Goal: Task Accomplishment & Management: Use online tool/utility

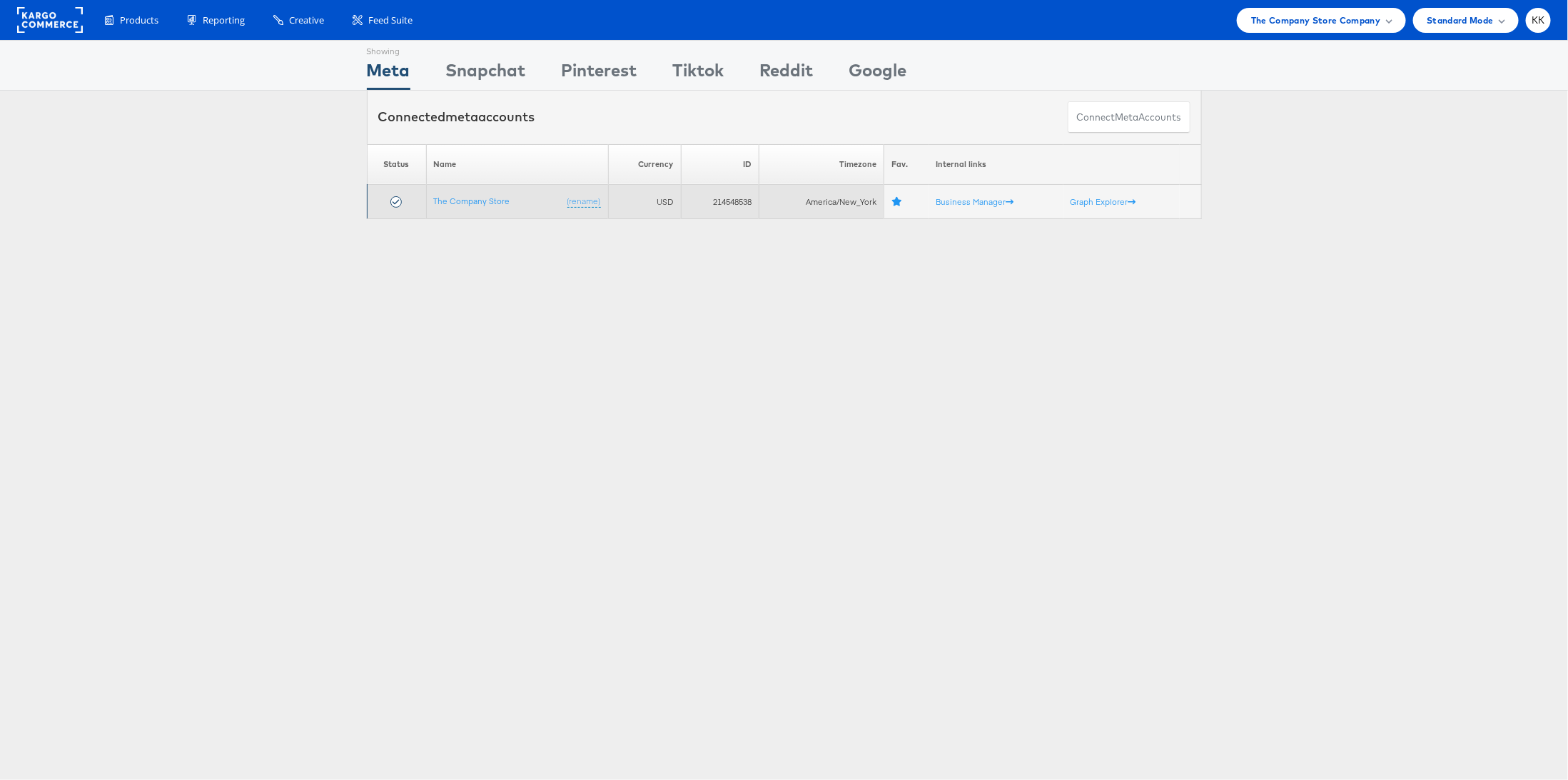
click at [476, 207] on td "The Company Store (rename)" at bounding box center [517, 202] width 182 height 34
click at [473, 204] on link "The Company Store" at bounding box center [472, 200] width 76 height 11
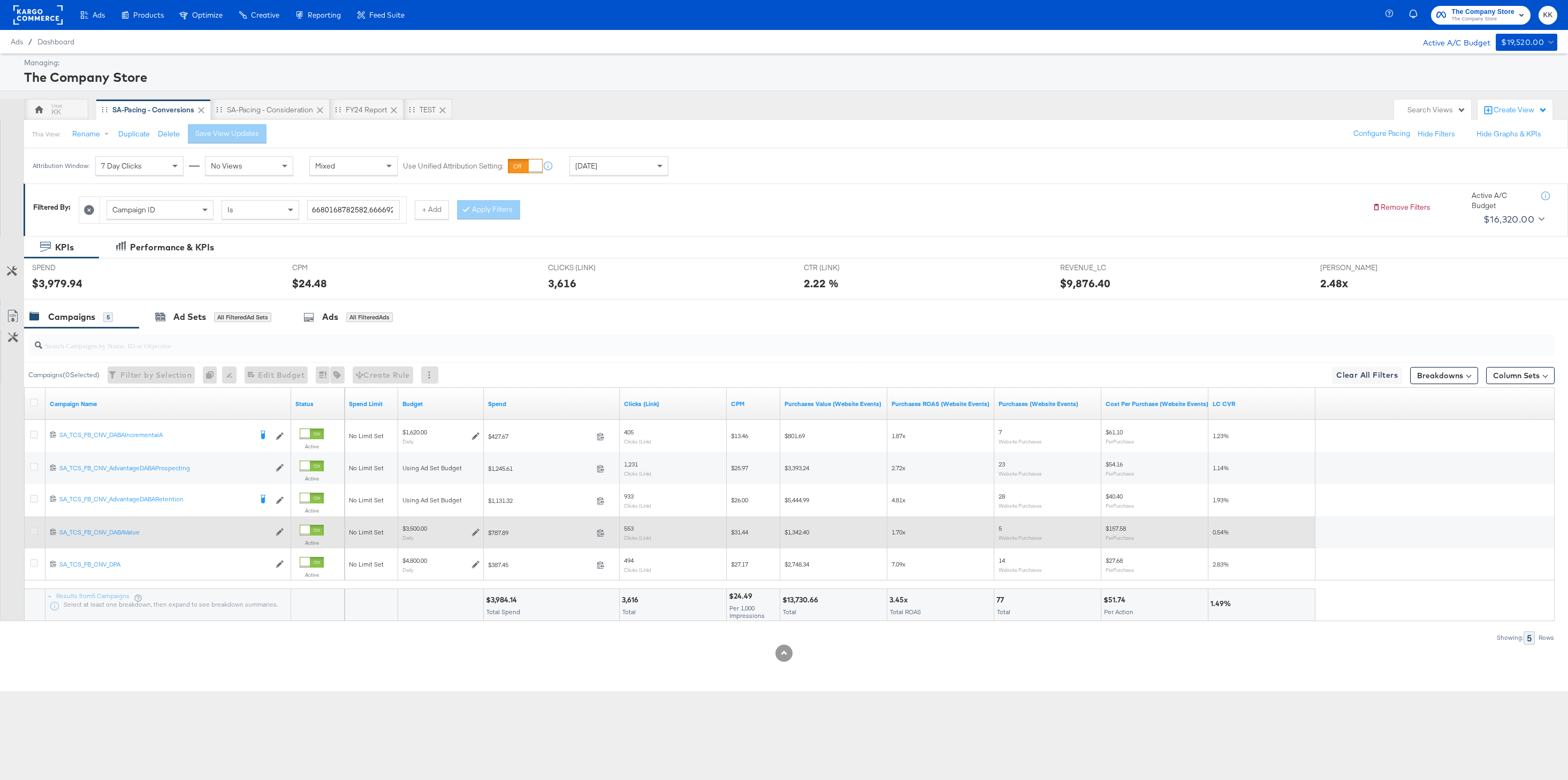
click at [33, 534] on icon at bounding box center [33, 531] width 8 height 8
click at [0, 0] on input "checkbox" at bounding box center [0, 0] width 0 height 0
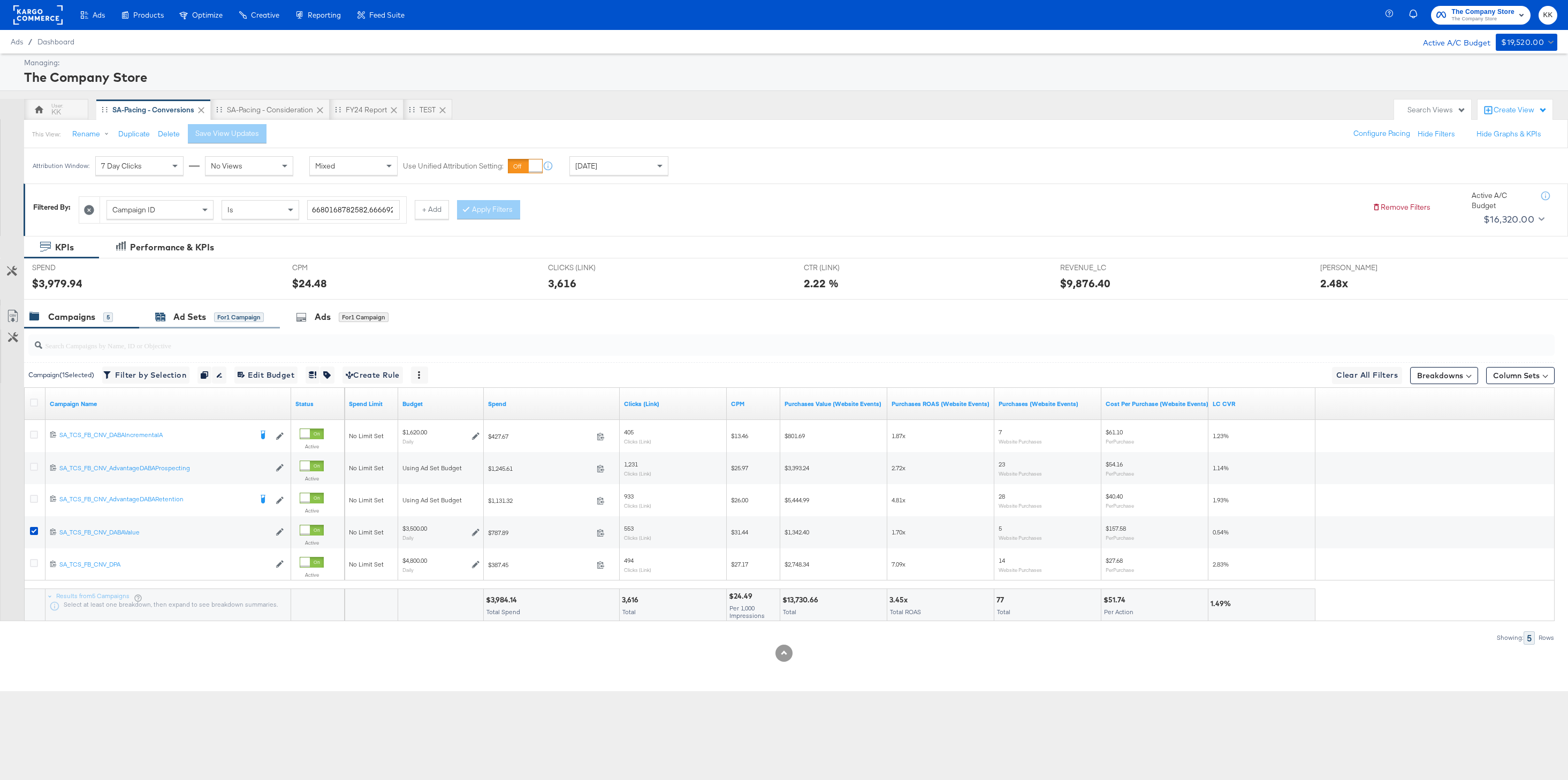
click at [212, 313] on div "Ad Sets for 1 Campaign" at bounding box center [209, 317] width 108 height 12
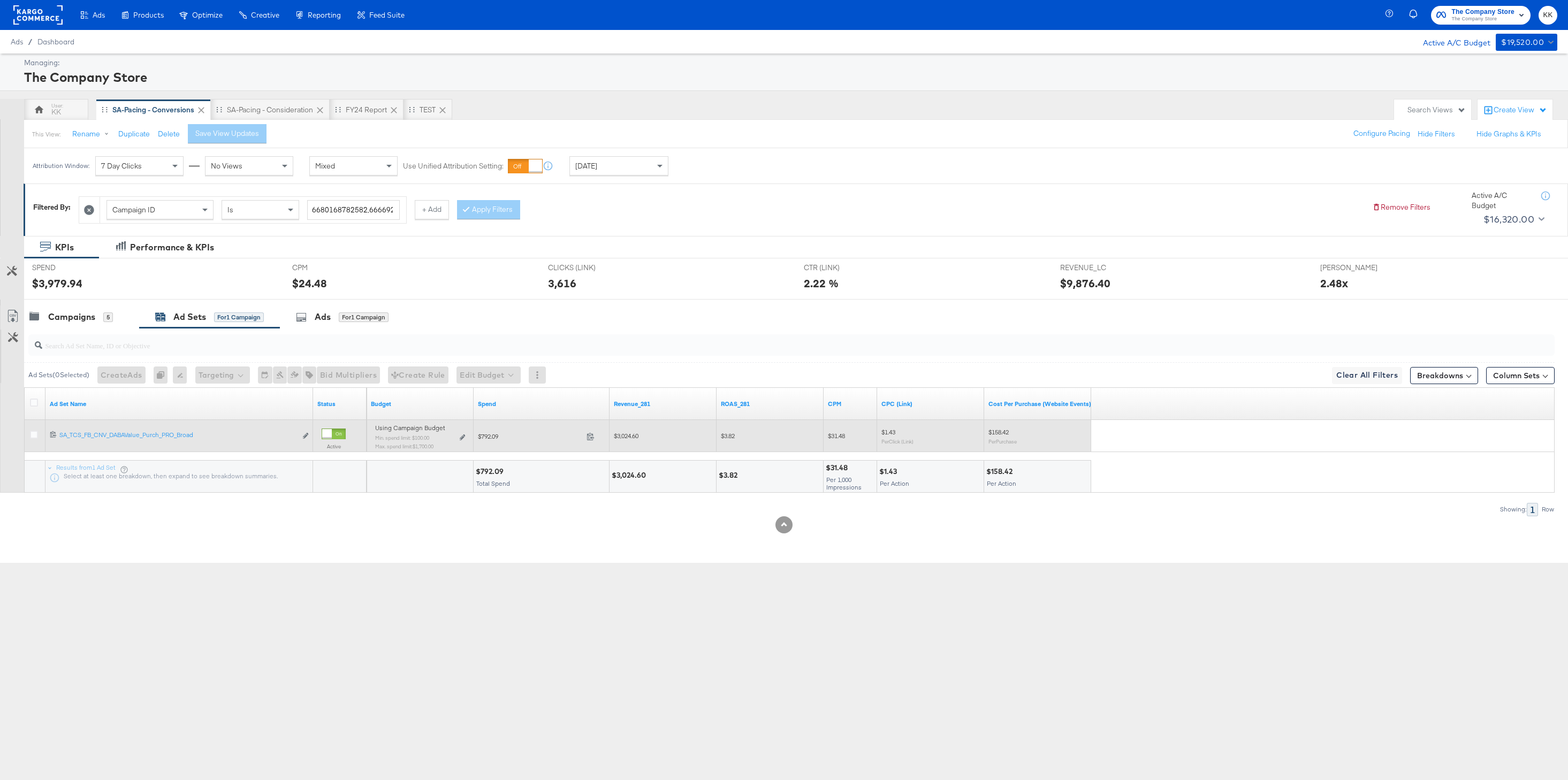
click at [461, 431] on div "Using Campaign Budget Min. spend limit: $100.00 Max. spend limit : $1,700.00 Ed…" at bounding box center [420, 440] width 90 height 25
click at [461, 440] on icon at bounding box center [462, 437] width 5 height 6
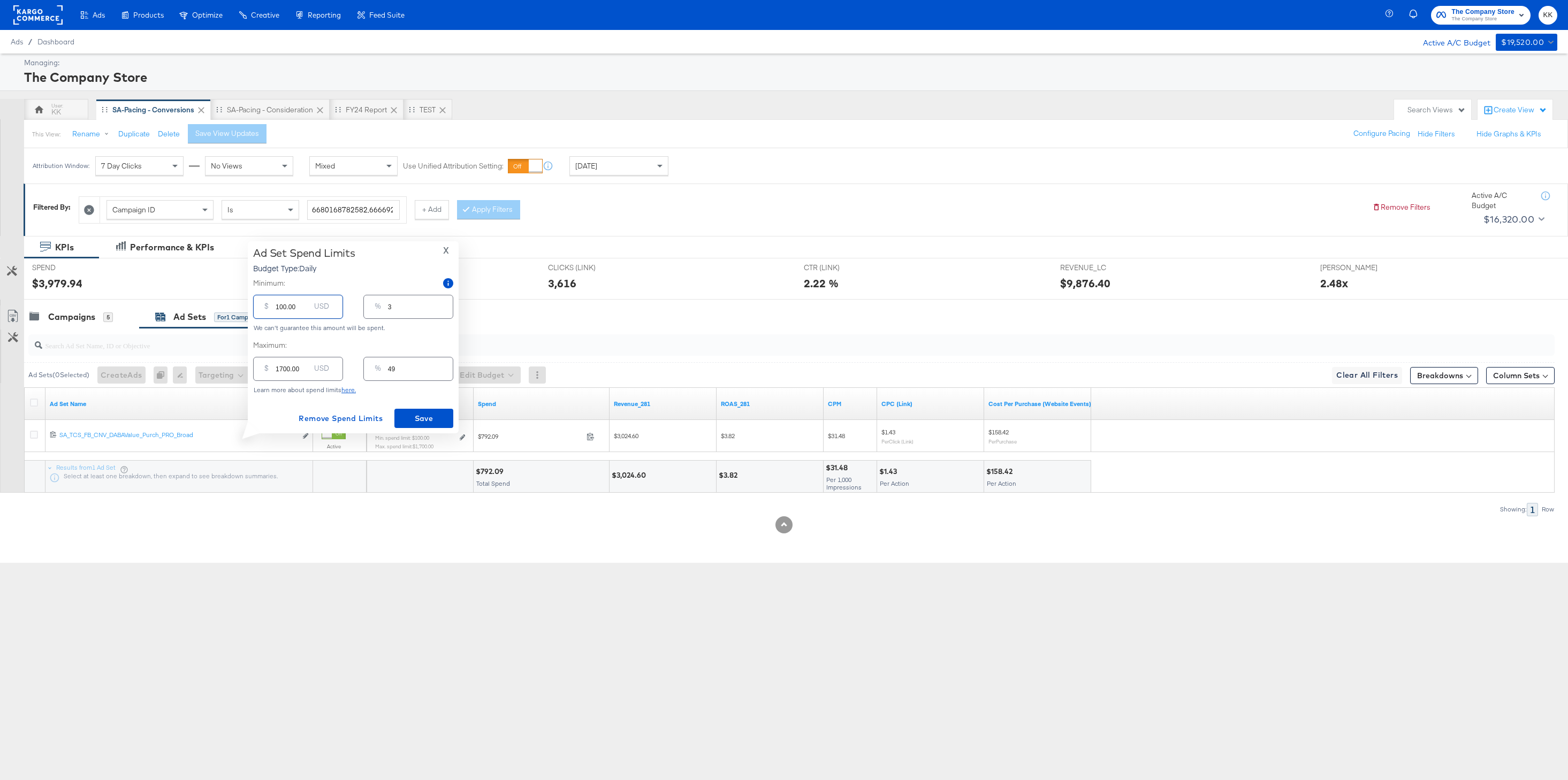
drag, startPoint x: 278, startPoint y: 308, endPoint x: 278, endPoint y: 347, distance: 39.0
click at [278, 314] on div "$ 100.00 USD" at bounding box center [298, 307] width 90 height 24
type input "00.00"
type input "0"
type input "700.00"
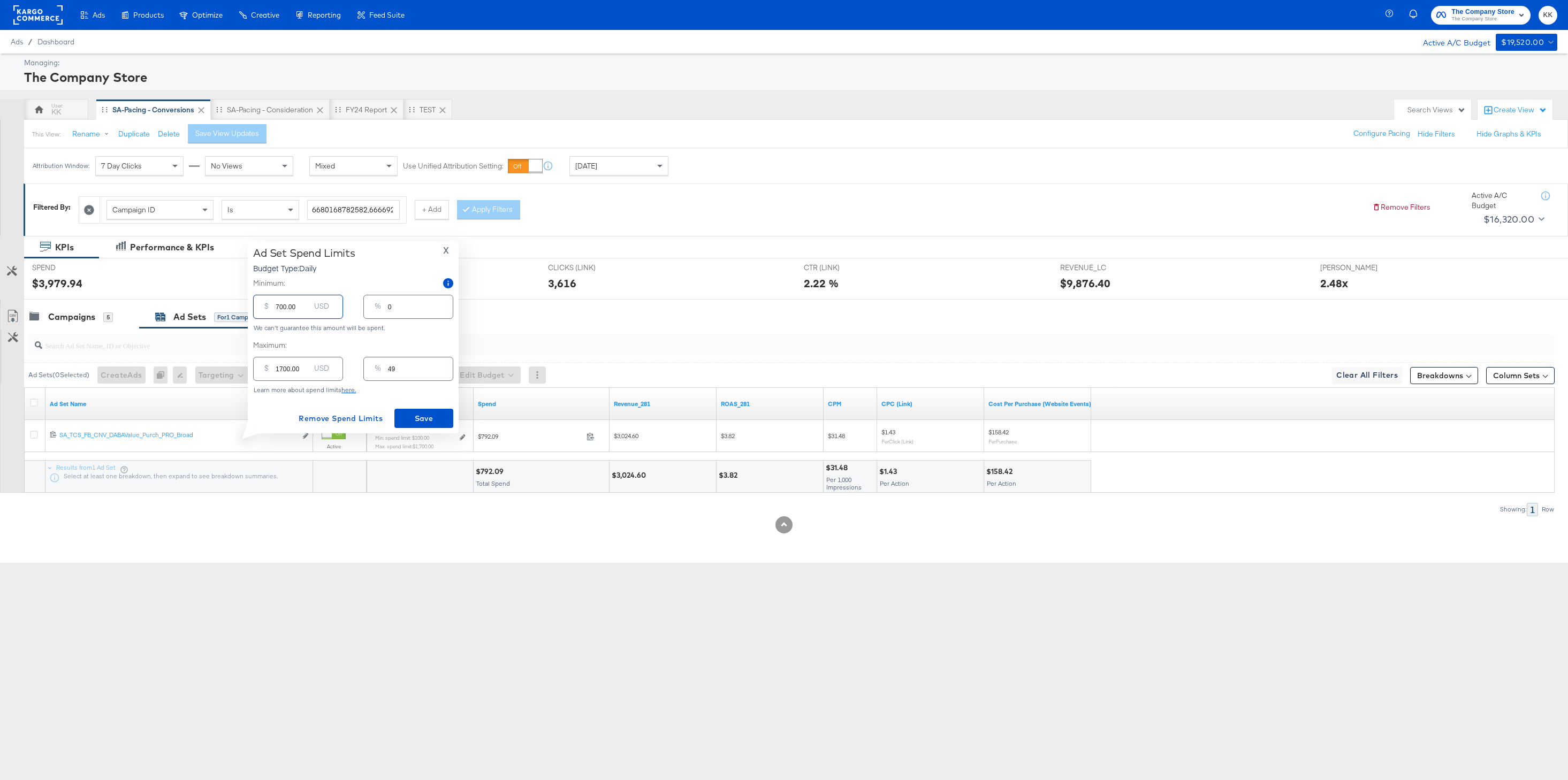
type input "20"
type input "700.00"
click at [418, 409] on button "Save" at bounding box center [424, 419] width 59 height 19
click at [113, 315] on div "5" at bounding box center [108, 317] width 10 height 10
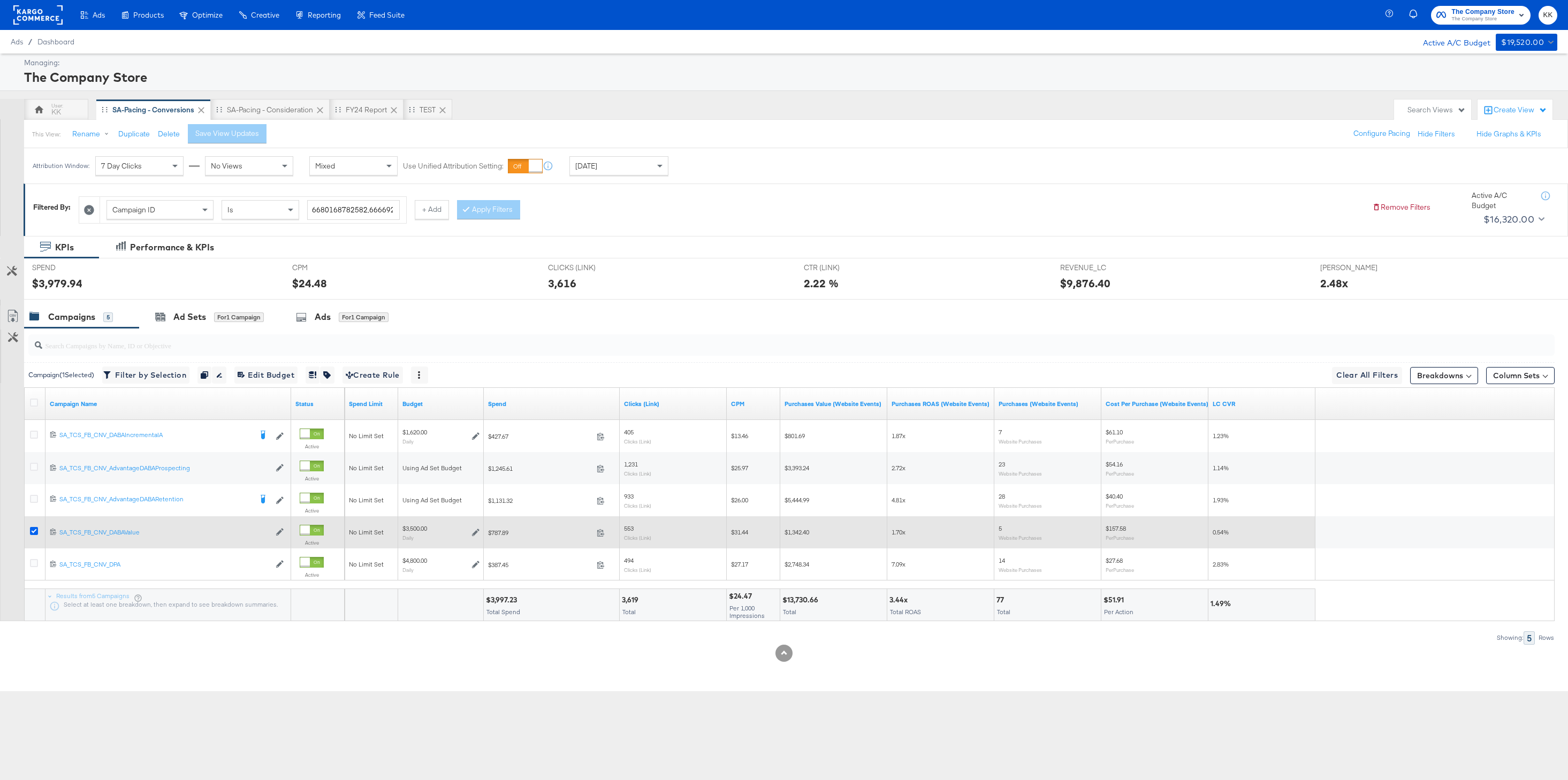
click at [36, 532] on icon at bounding box center [33, 531] width 8 height 8
click at [0, 0] on input "checkbox" at bounding box center [0, 0] width 0 height 0
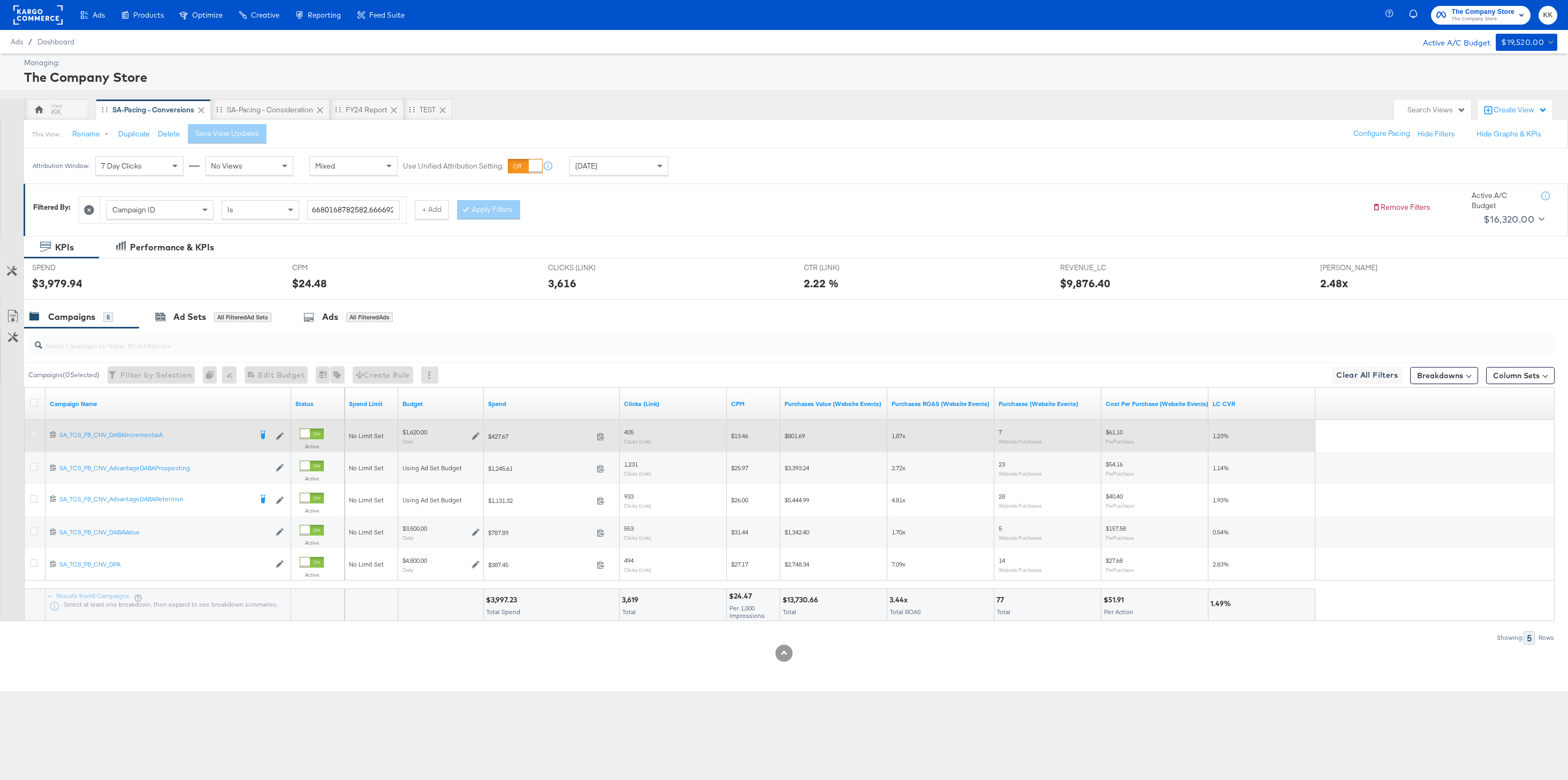
click at [36, 433] on icon at bounding box center [33, 434] width 8 height 8
click at [0, 0] on input "checkbox" at bounding box center [0, 0] width 0 height 0
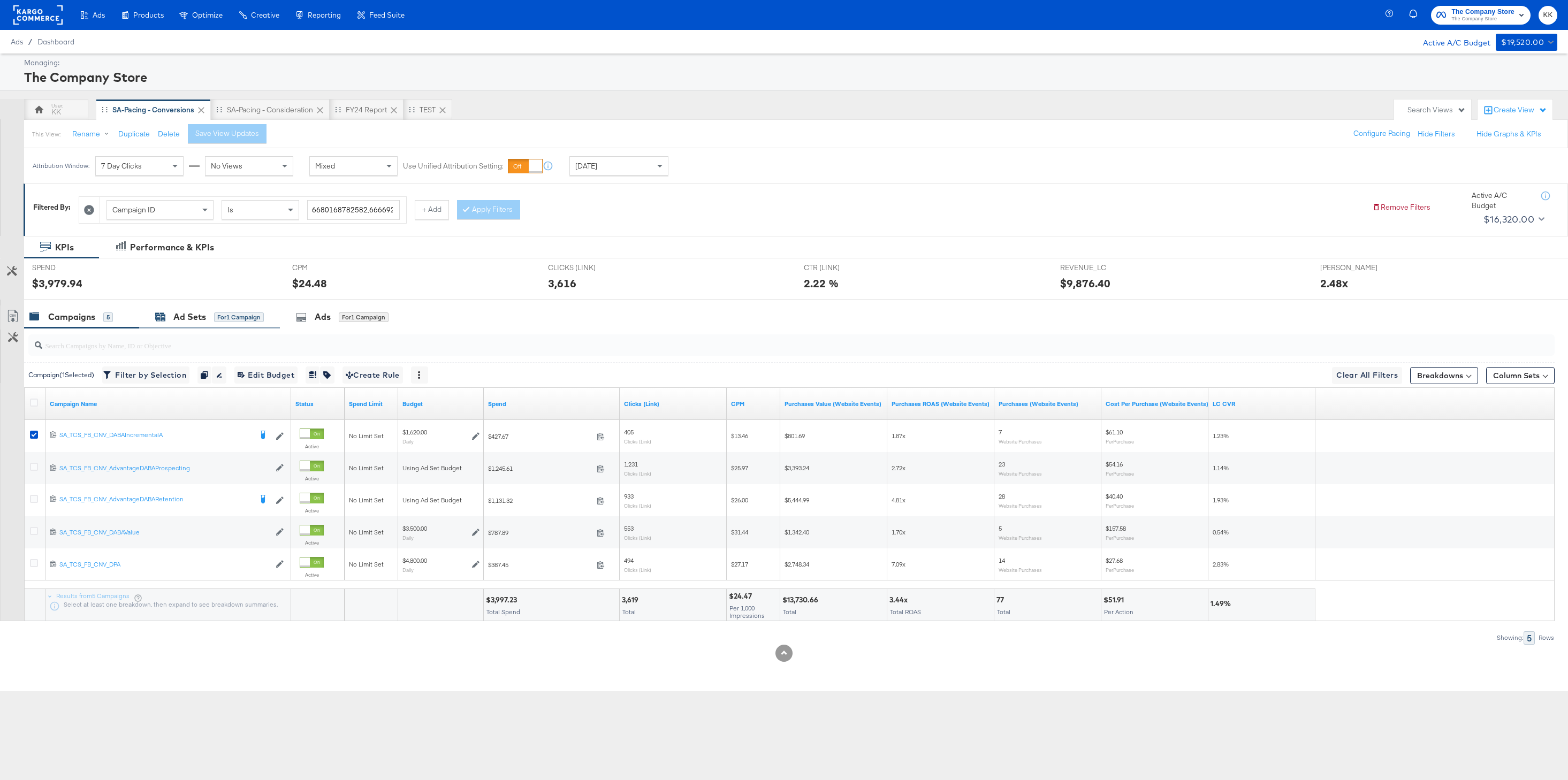
click at [226, 312] on span "for 1 Campaign" at bounding box center [239, 317] width 50 height 10
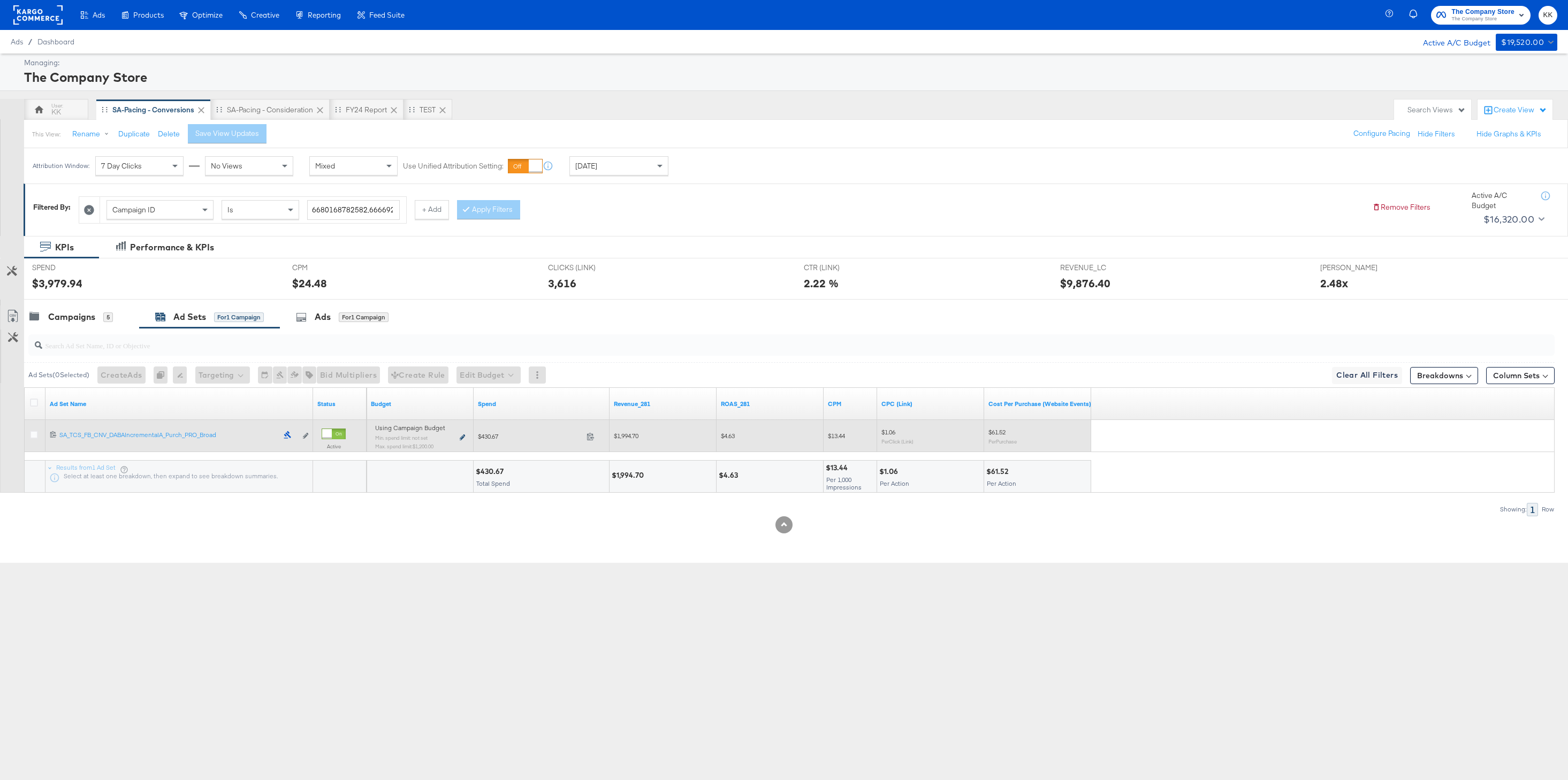
click at [464, 439] on icon at bounding box center [462, 437] width 5 height 6
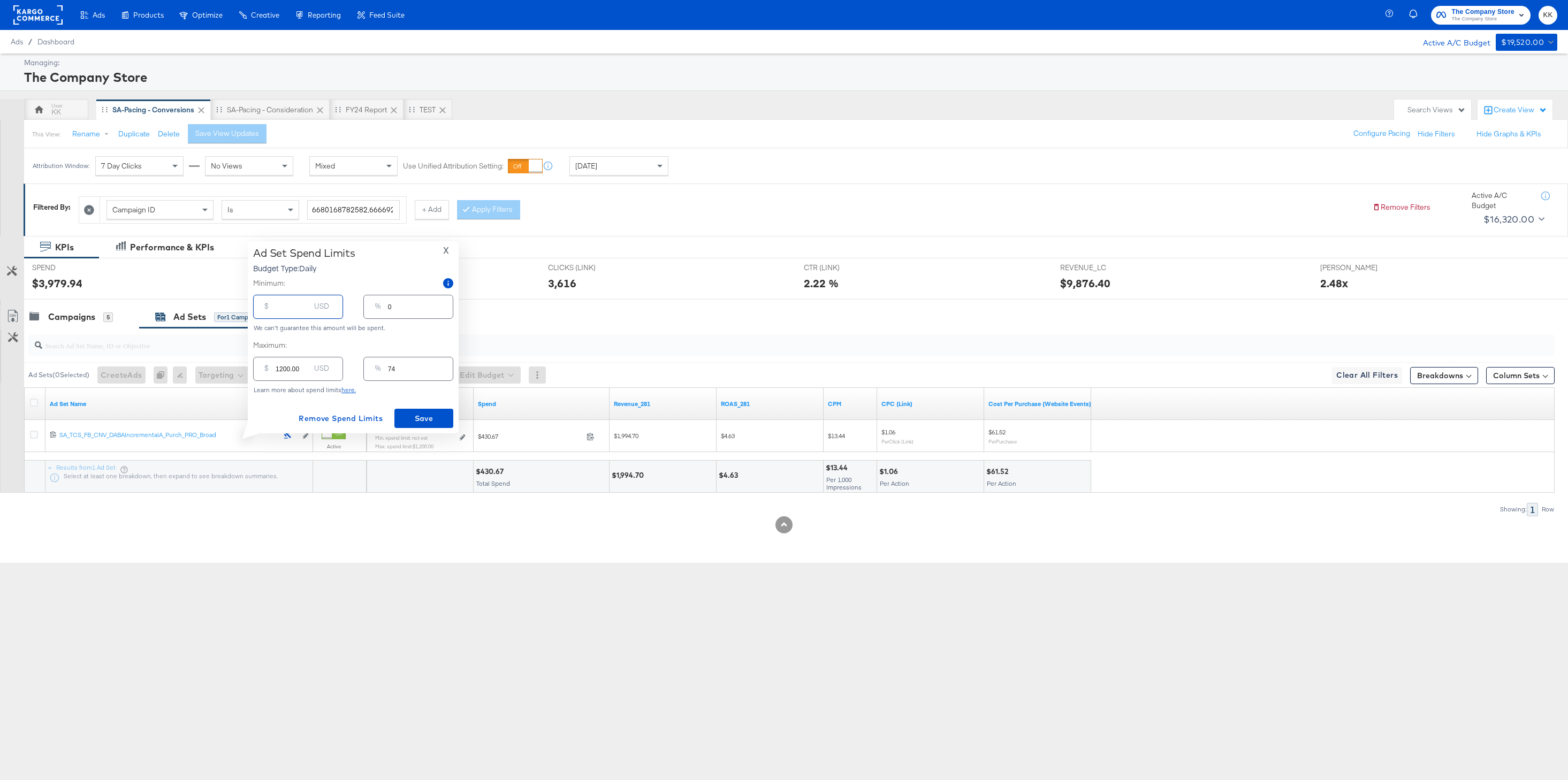
click at [296, 306] on input "number" at bounding box center [293, 302] width 34 height 23
type input "30"
type input "2"
type input "300"
type input "19"
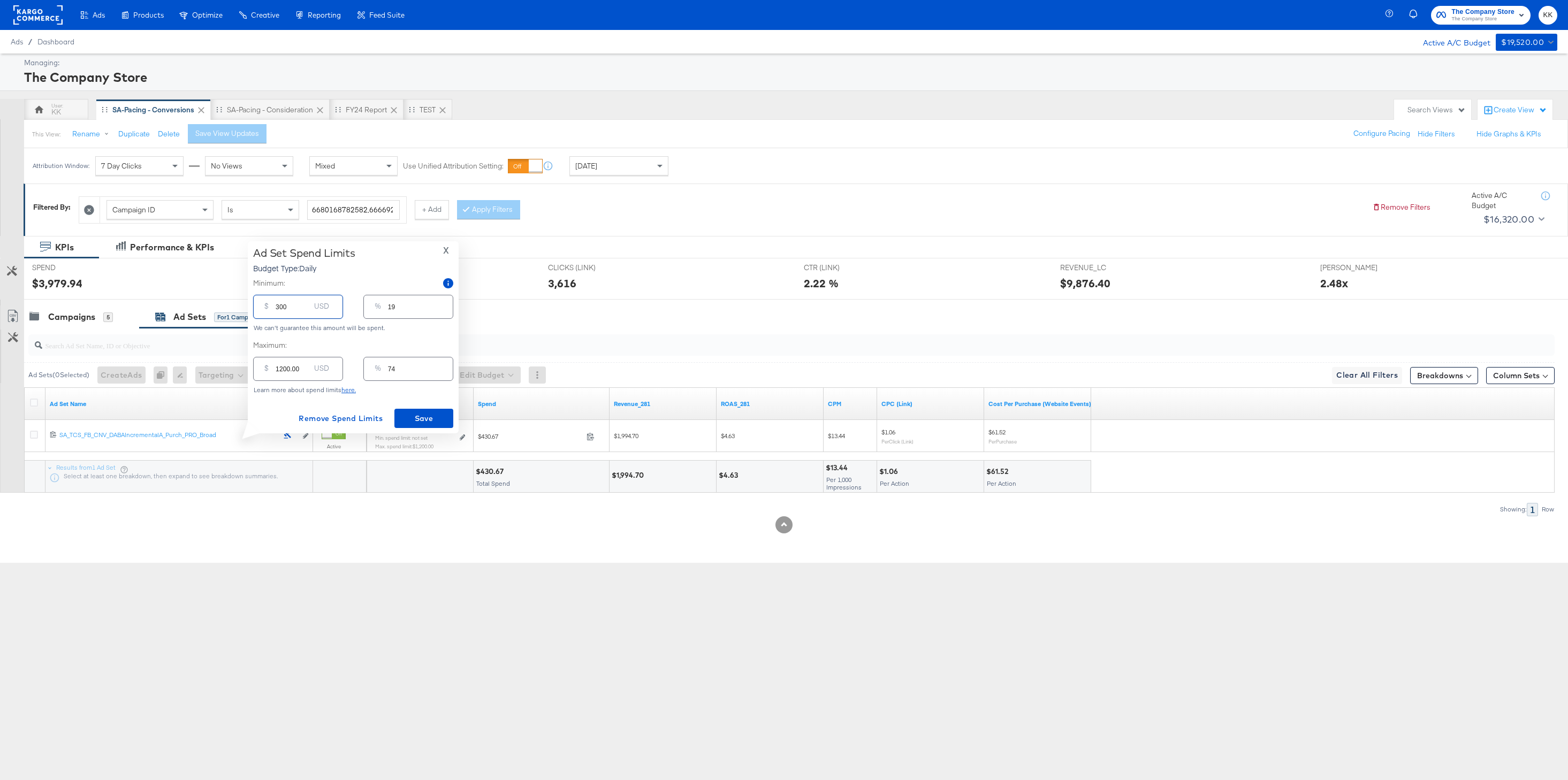
type input "300.00"
click at [280, 367] on input "1200.00" at bounding box center [293, 364] width 34 height 23
type input "100.00"
type input "6"
type input "1500.00"
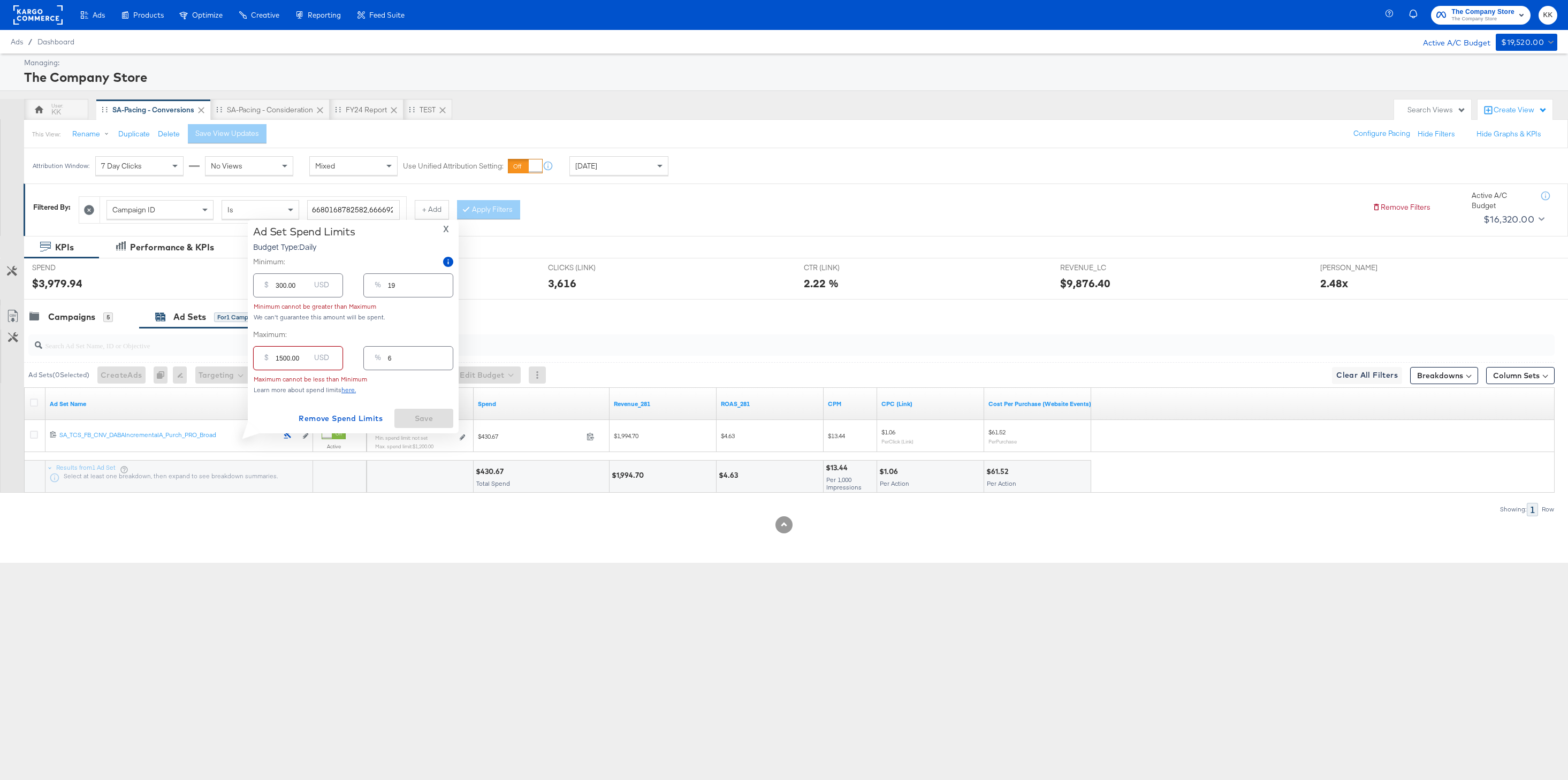
type input "93"
type input "1500.00"
click at [436, 414] on span "Save" at bounding box center [424, 419] width 51 height 13
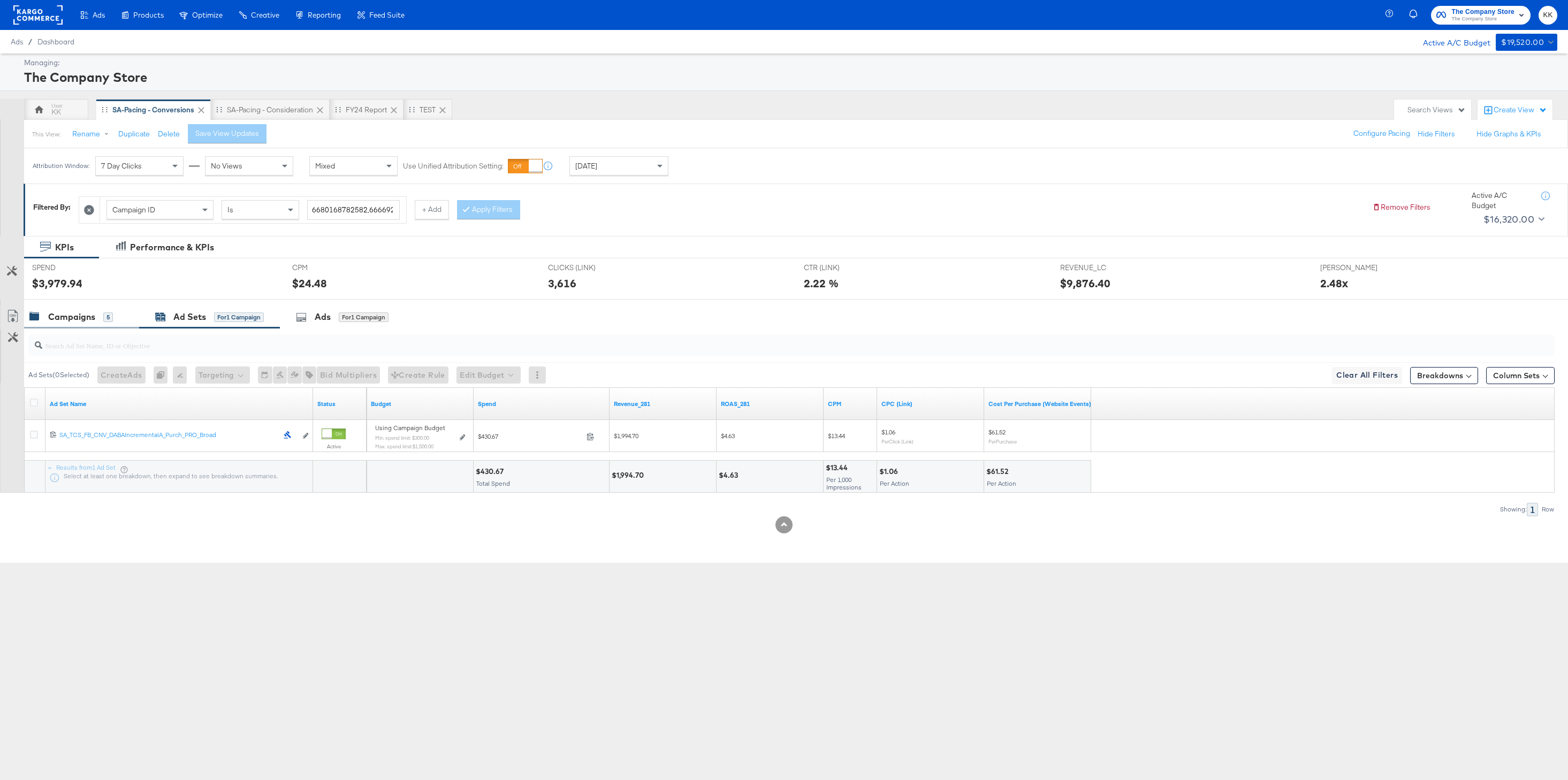
click at [100, 313] on div "Campaigns 5" at bounding box center [71, 317] width 83 height 12
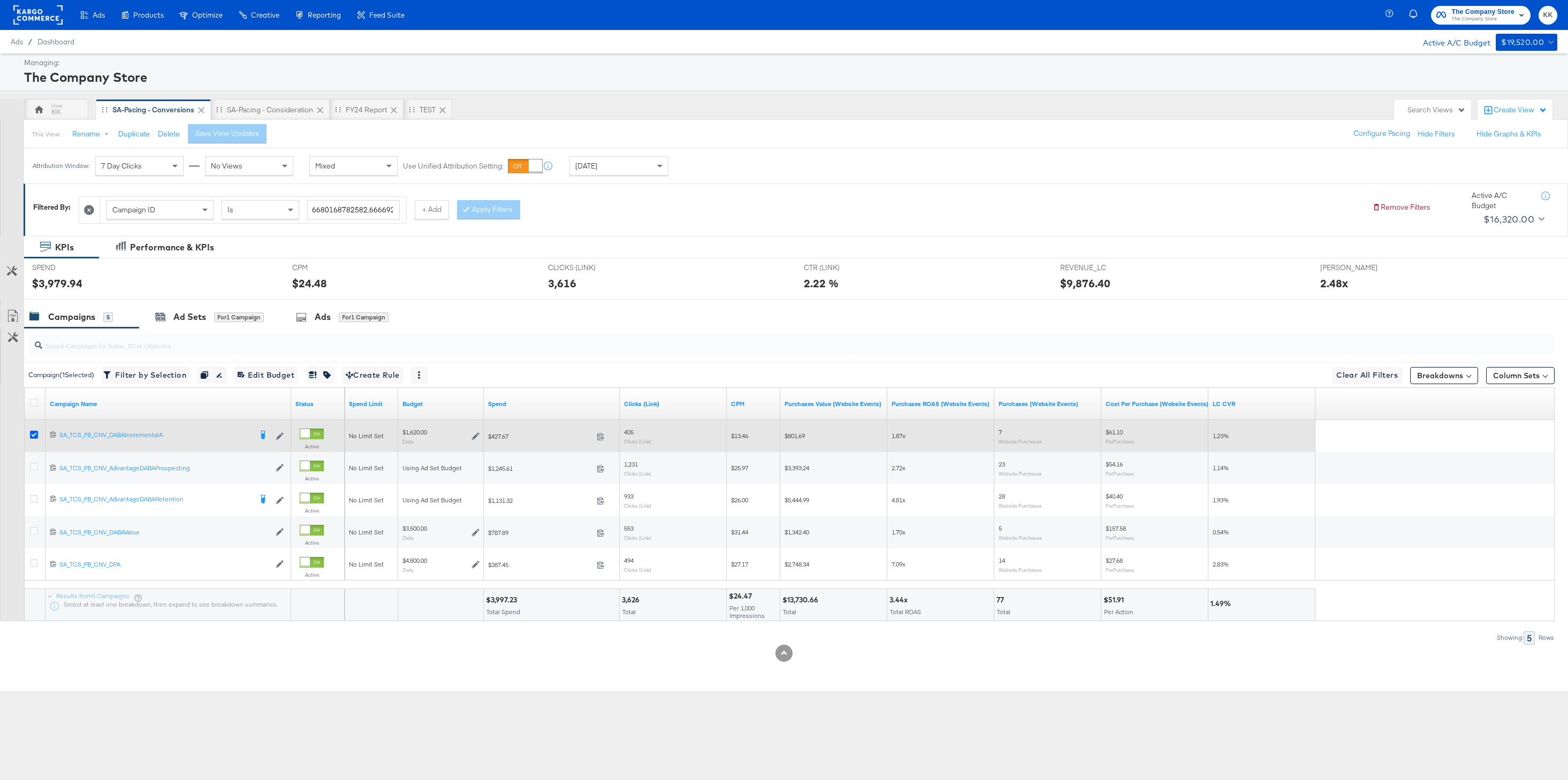
click at [31, 433] on icon at bounding box center [33, 434] width 8 height 8
click at [0, 0] on input "checkbox" at bounding box center [0, 0] width 0 height 0
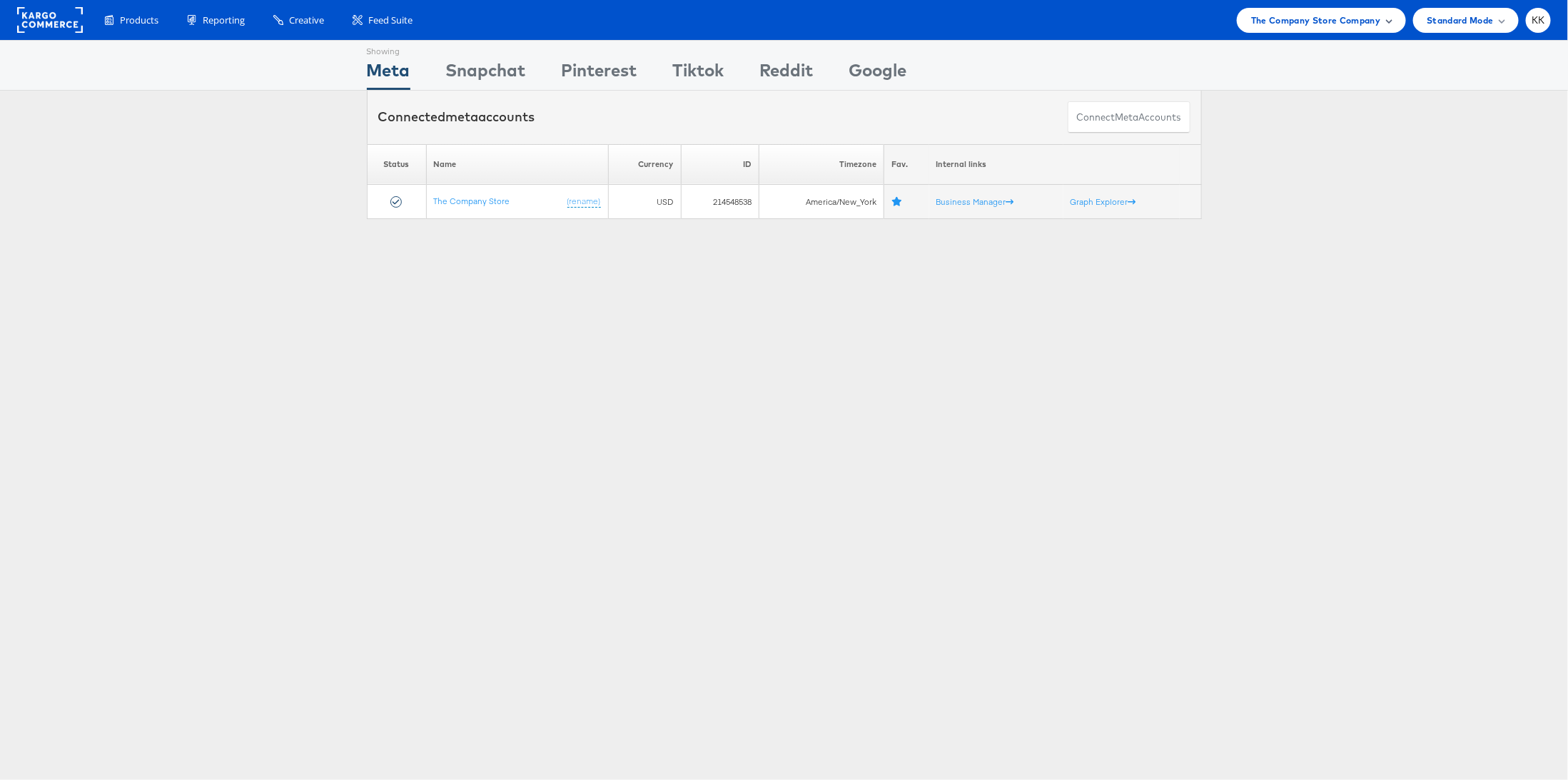
click at [1284, 11] on div "The Company Store Company" at bounding box center [1321, 20] width 169 height 25
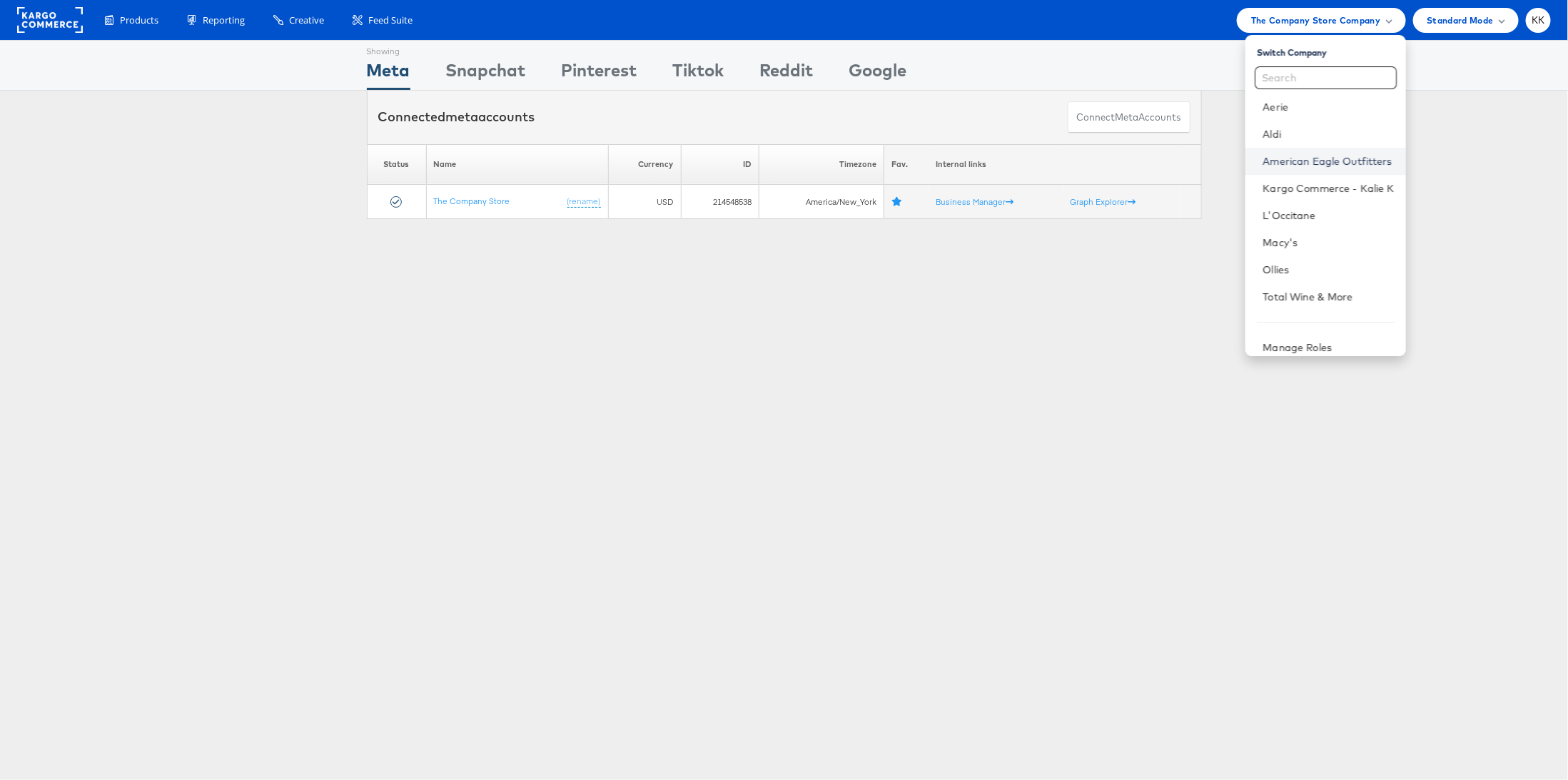
click at [1306, 157] on link "American Eagle Outfitters" at bounding box center [1328, 162] width 131 height 15
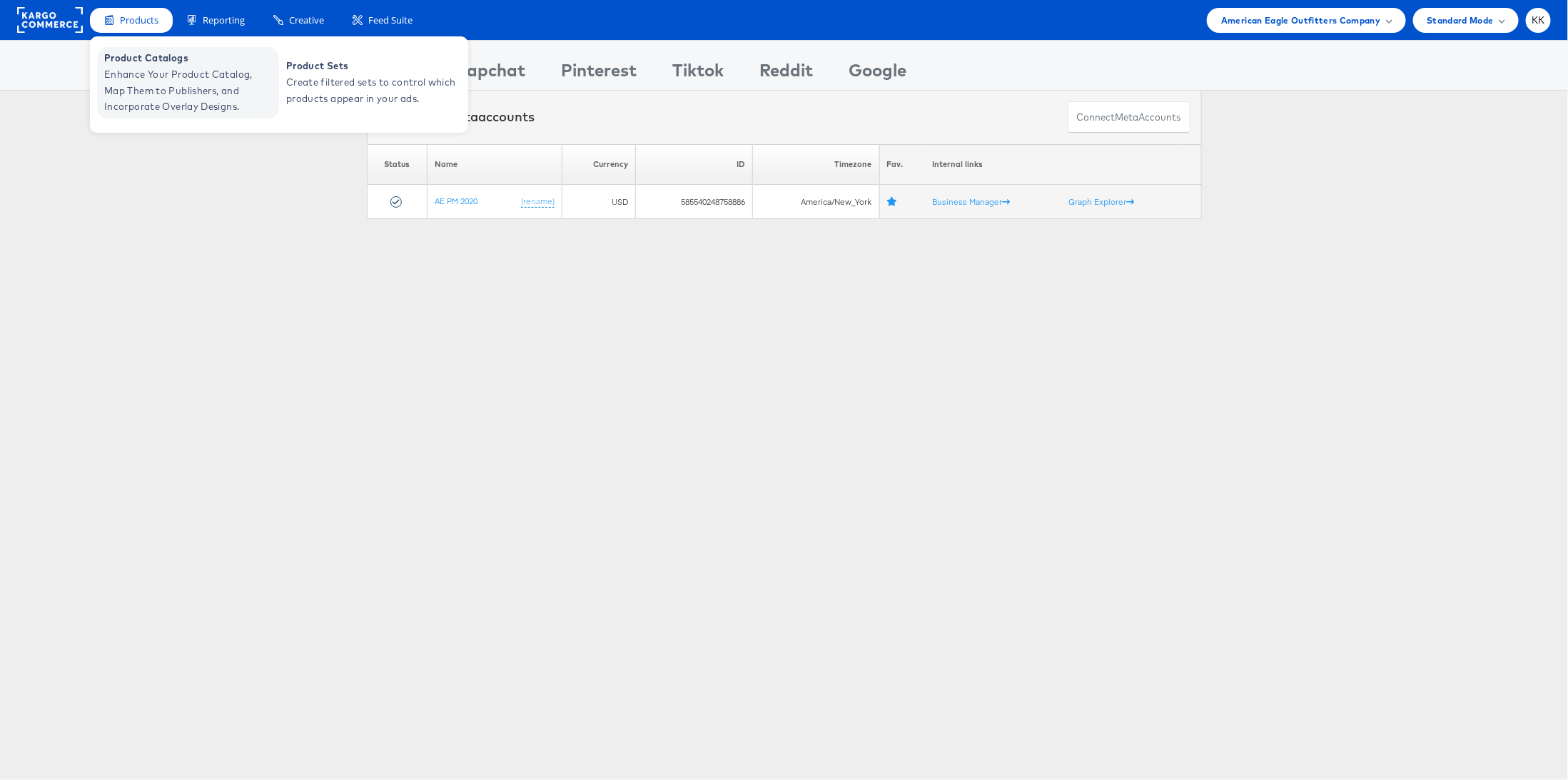
click at [135, 68] on span "Enhance Your Product Catalog, Map Them to Publishers, and Incorporate Overlay D…" at bounding box center [189, 91] width 171 height 49
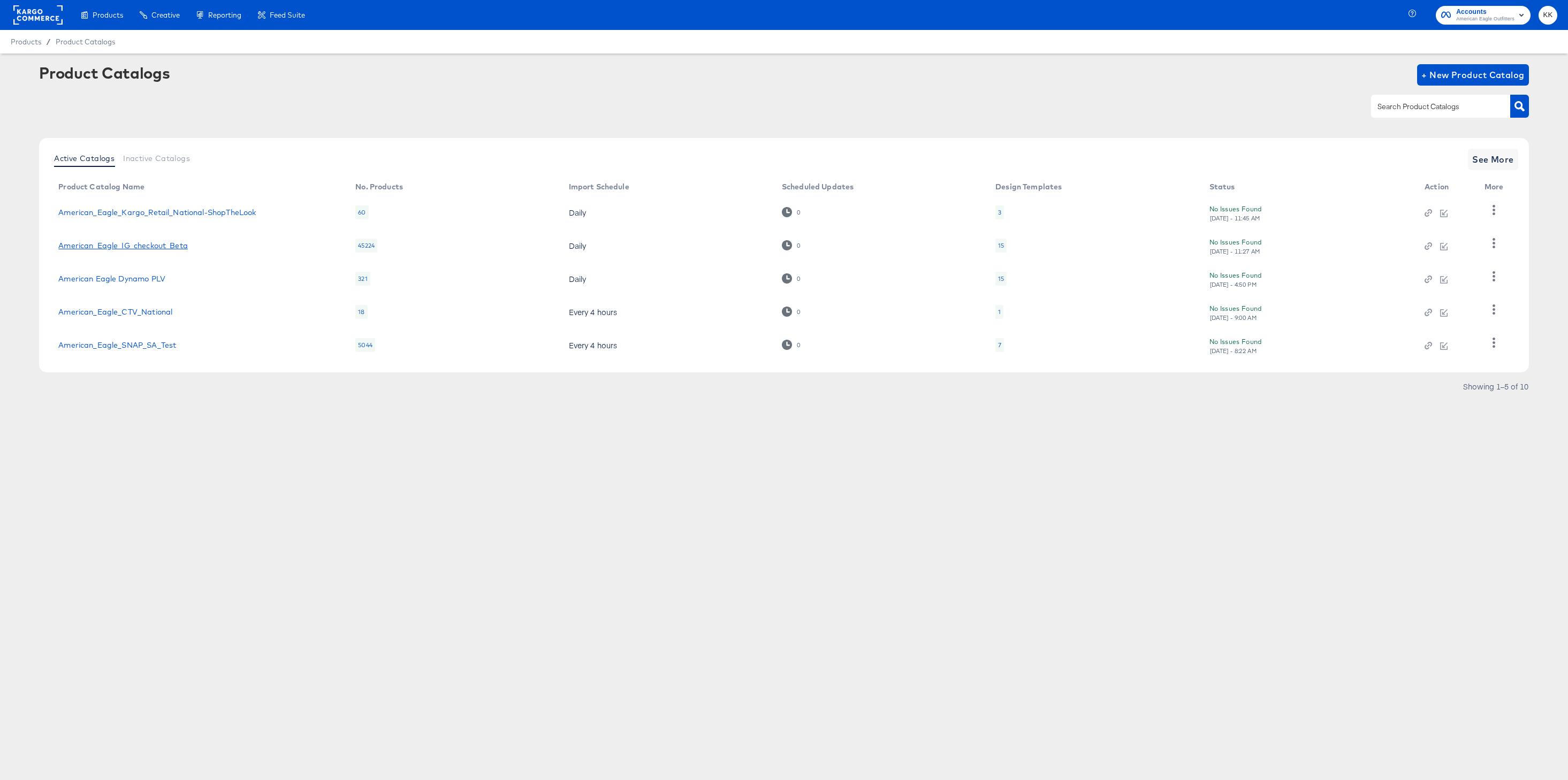
click at [144, 243] on link "American_Eagle_IG_checkout_Beta" at bounding box center [123, 246] width 130 height 9
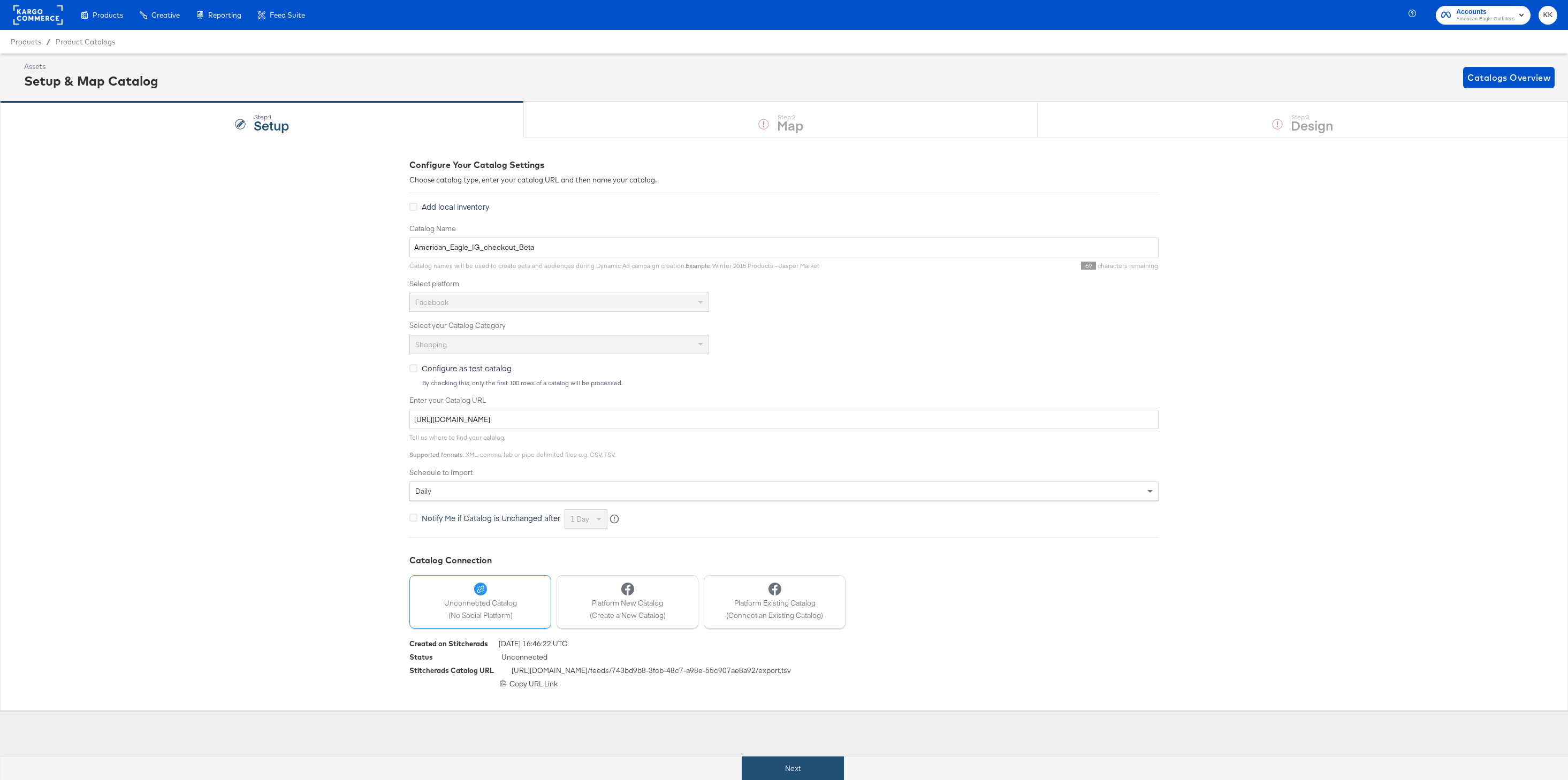
click at [791, 767] on button "Next" at bounding box center [793, 768] width 102 height 24
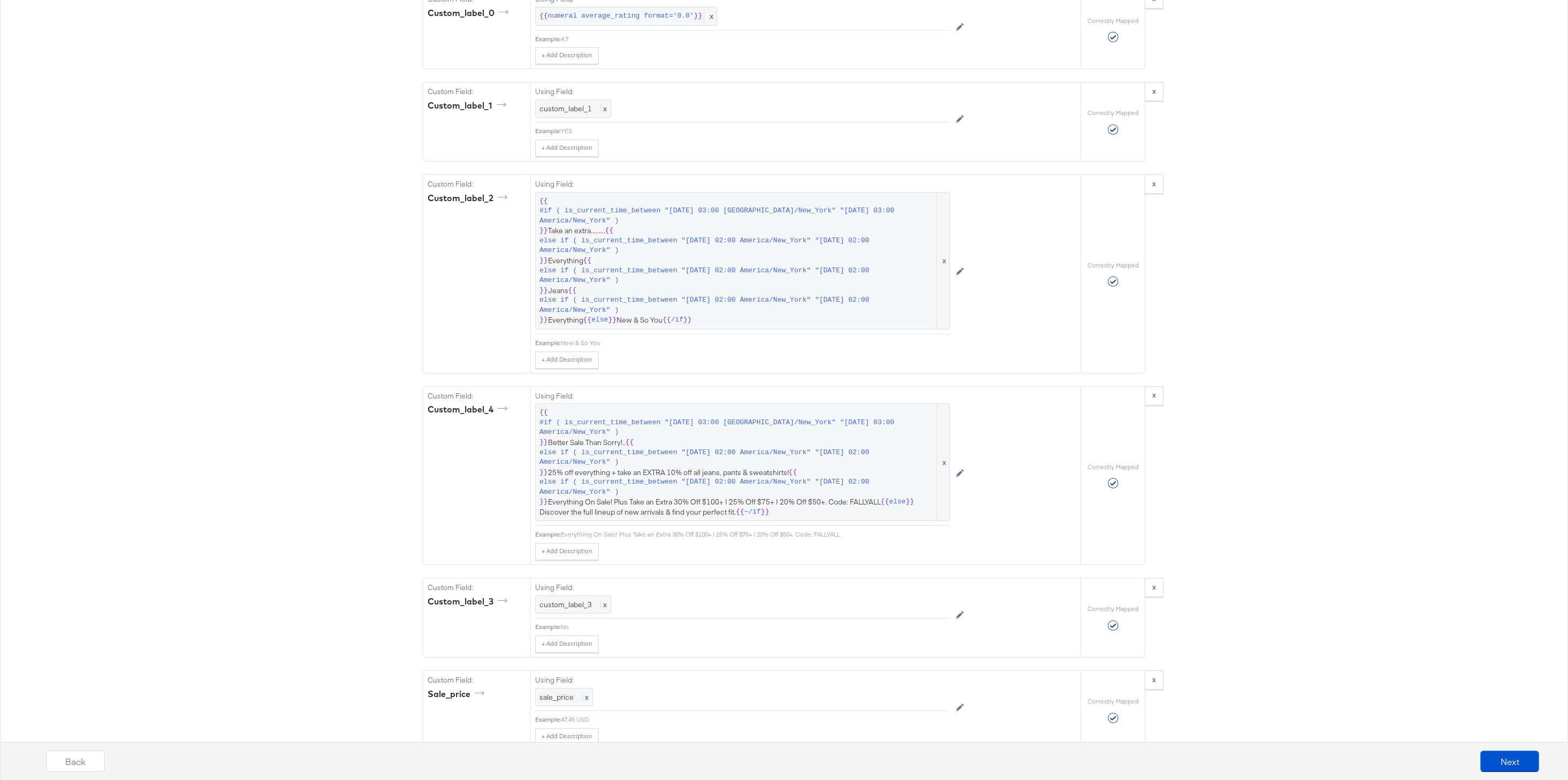
scroll to position [1457, 0]
click at [650, 498] on span "else if ( is_current_time_between "[DATE] 02:00 America/New_York" "[DATE] 02:00…" at bounding box center [737, 490] width 396 height 20
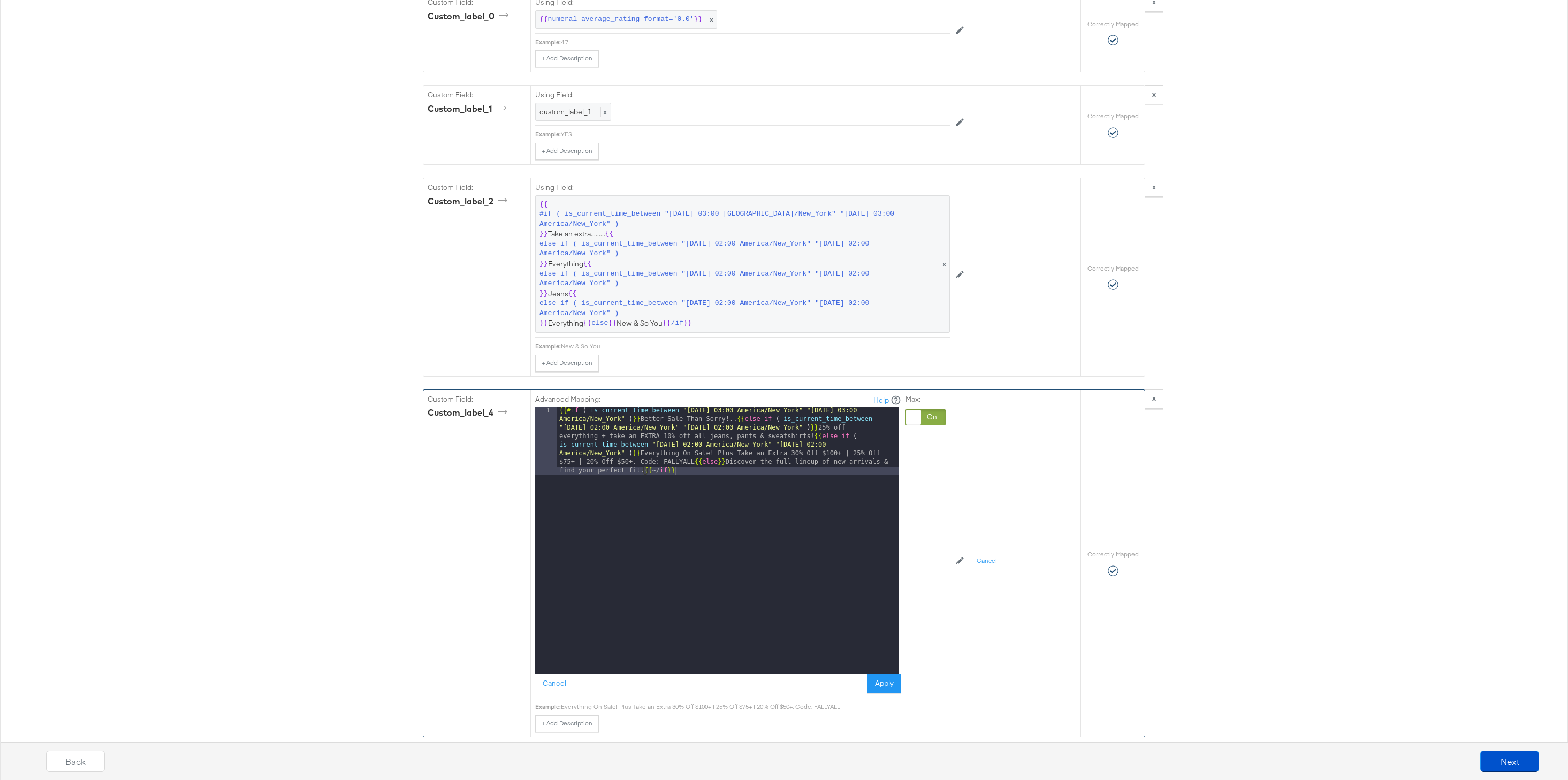
click at [697, 461] on div "{{# if ( is_current_time_between "[DATE] 03:00 America/New_York" "[DATE] 03:00 …" at bounding box center [728, 608] width 342 height 405
click at [811, 436] on div "{{# if ( is_current_time_between "[DATE] 03:00 America/New_York" "[DATE] 03:00 …" at bounding box center [728, 574] width 342 height 336
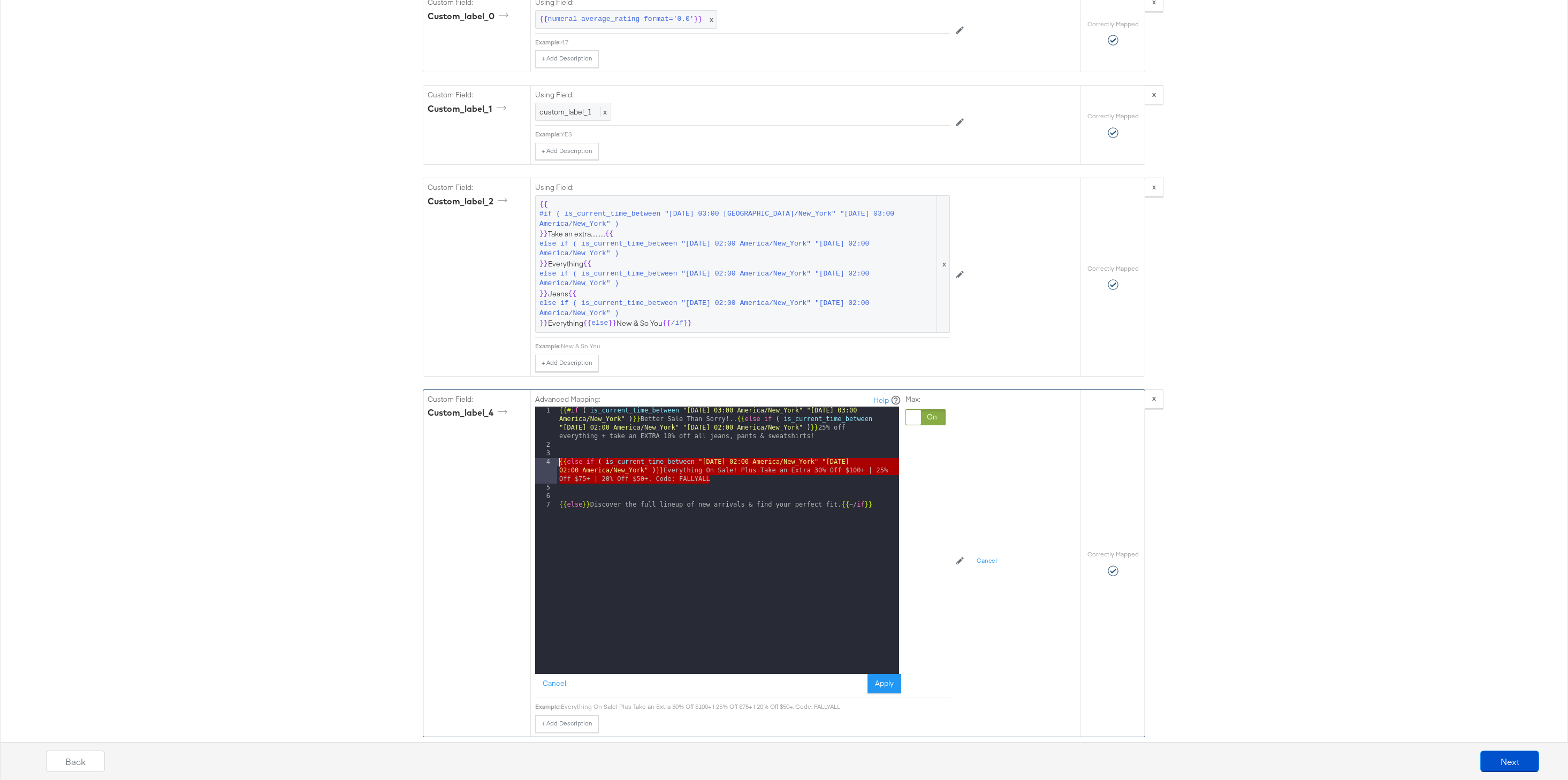
drag, startPoint x: 715, startPoint y: 482, endPoint x: 540, endPoint y: 465, distance: 175.8
click at [538, 463] on div "1 2 3 4 5 6 7 {{# if ( is_current_time_between "[DATE] 03:00 America/New_York" …" at bounding box center [717, 540] width 364 height 268
click at [725, 481] on div "{{# if ( is_current_time_between "[DATE] 03:00 America/New_York" "[DATE] 03:00 …" at bounding box center [728, 562] width 342 height 310
paste textarea
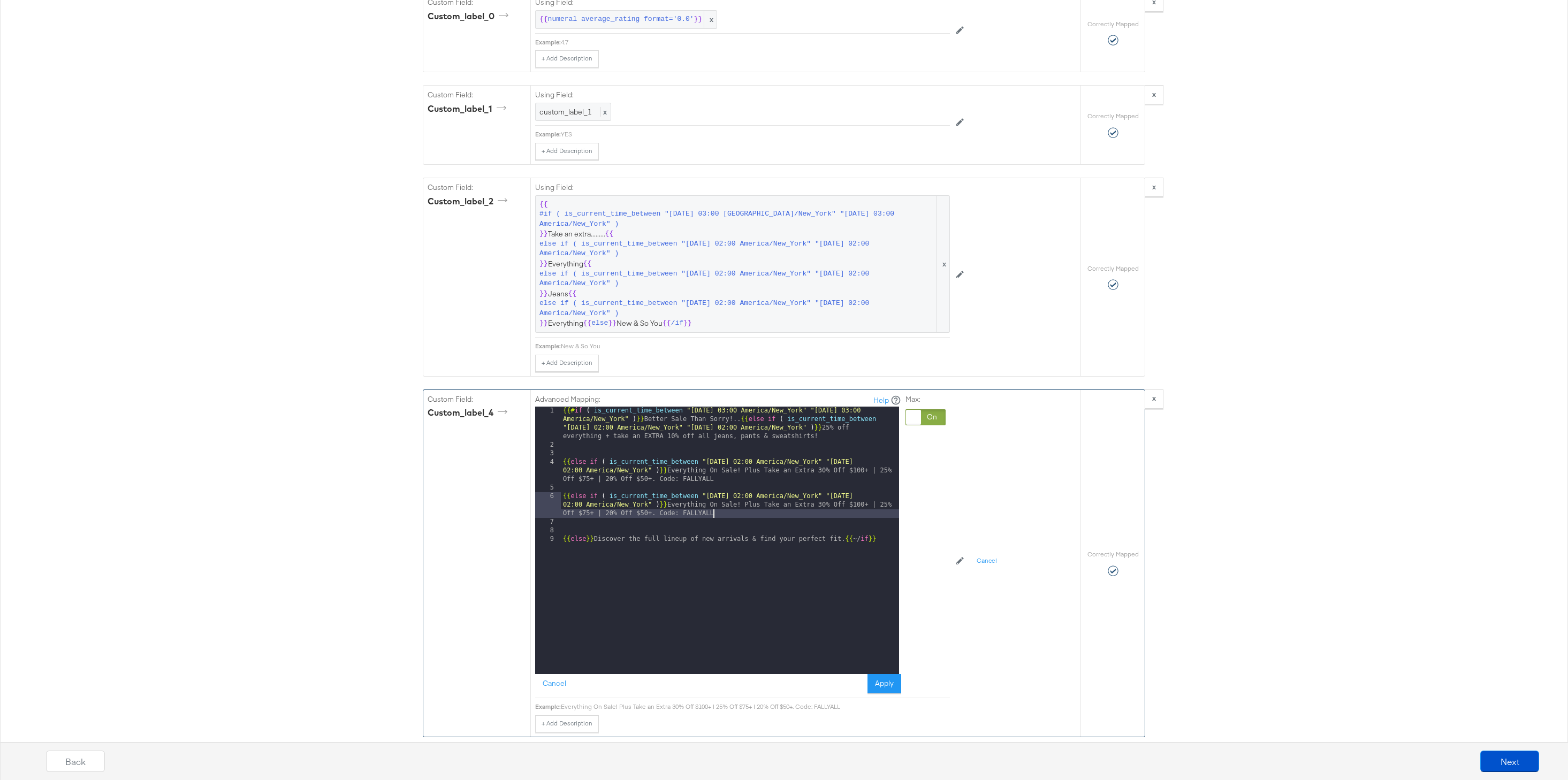
click at [743, 498] on div "{{# if ( is_current_time_between "[DATE] 03:00 America/New_York" "[DATE] 03:00 …" at bounding box center [730, 562] width 338 height 310
click at [883, 493] on div "{{# if ( is_current_time_between "[DATE] 03:00 America/New_York" "[DATE] 03:00 …" at bounding box center [730, 562] width 338 height 310
drag, startPoint x: 726, startPoint y: 510, endPoint x: 702, endPoint y: 507, distance: 24.2
click at [702, 507] on div "{{# if ( is_current_time_between "[DATE] 03:00 America/New_York" "[DATE] 03:00 …" at bounding box center [730, 562] width 338 height 310
click at [690, 503] on div "{{# if ( is_current_time_between "[DATE] 03:00 America/New_York" "[DATE] 03:00 …" at bounding box center [730, 562] width 338 height 310
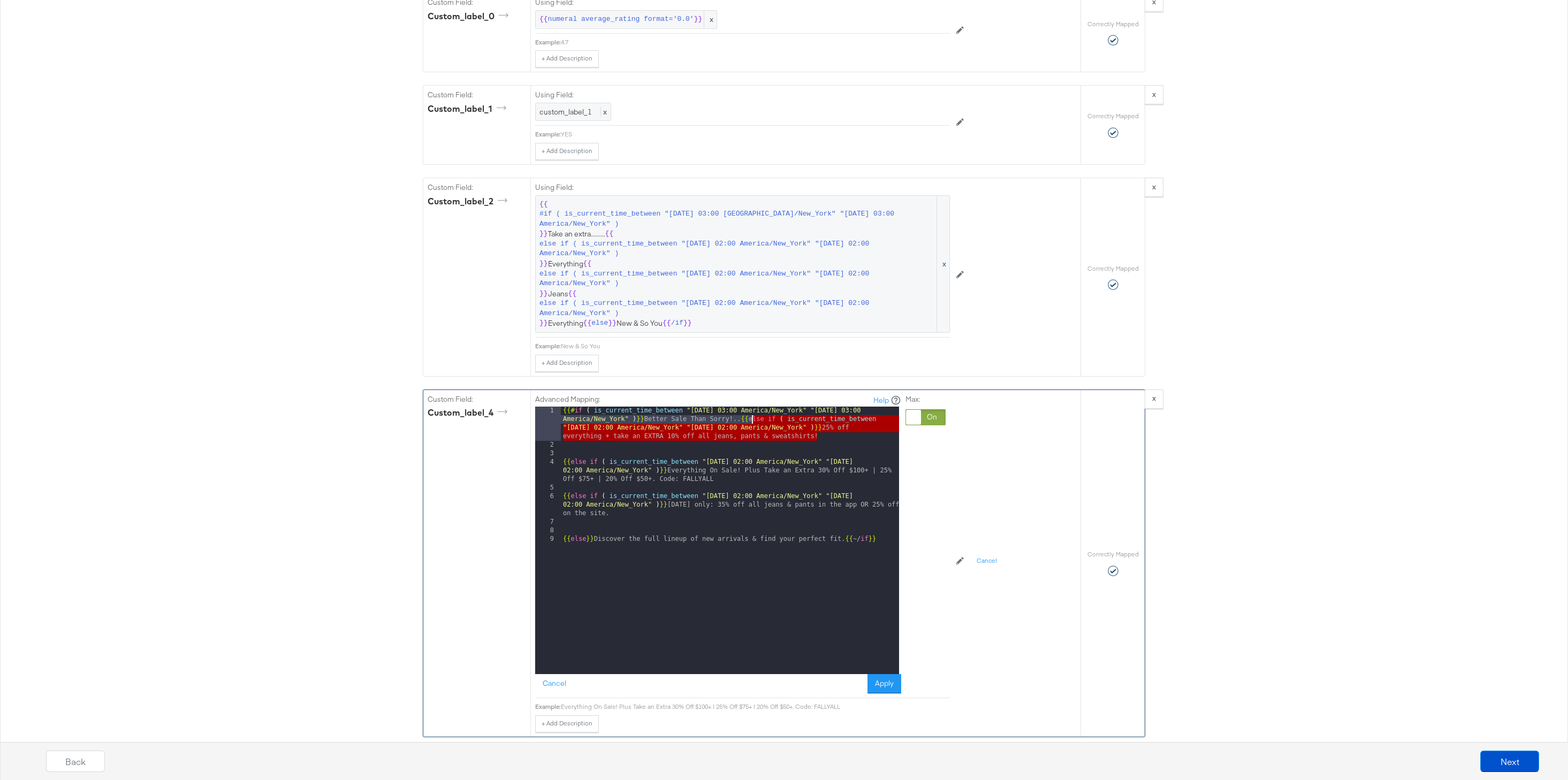
drag, startPoint x: 833, startPoint y: 435, endPoint x: 751, endPoint y: 421, distance: 83.2
click at [751, 421] on div "{{# if ( is_current_time_between "[DATE] 03:00 America/New_York" "[DATE] 03:00 …" at bounding box center [730, 562] width 338 height 310
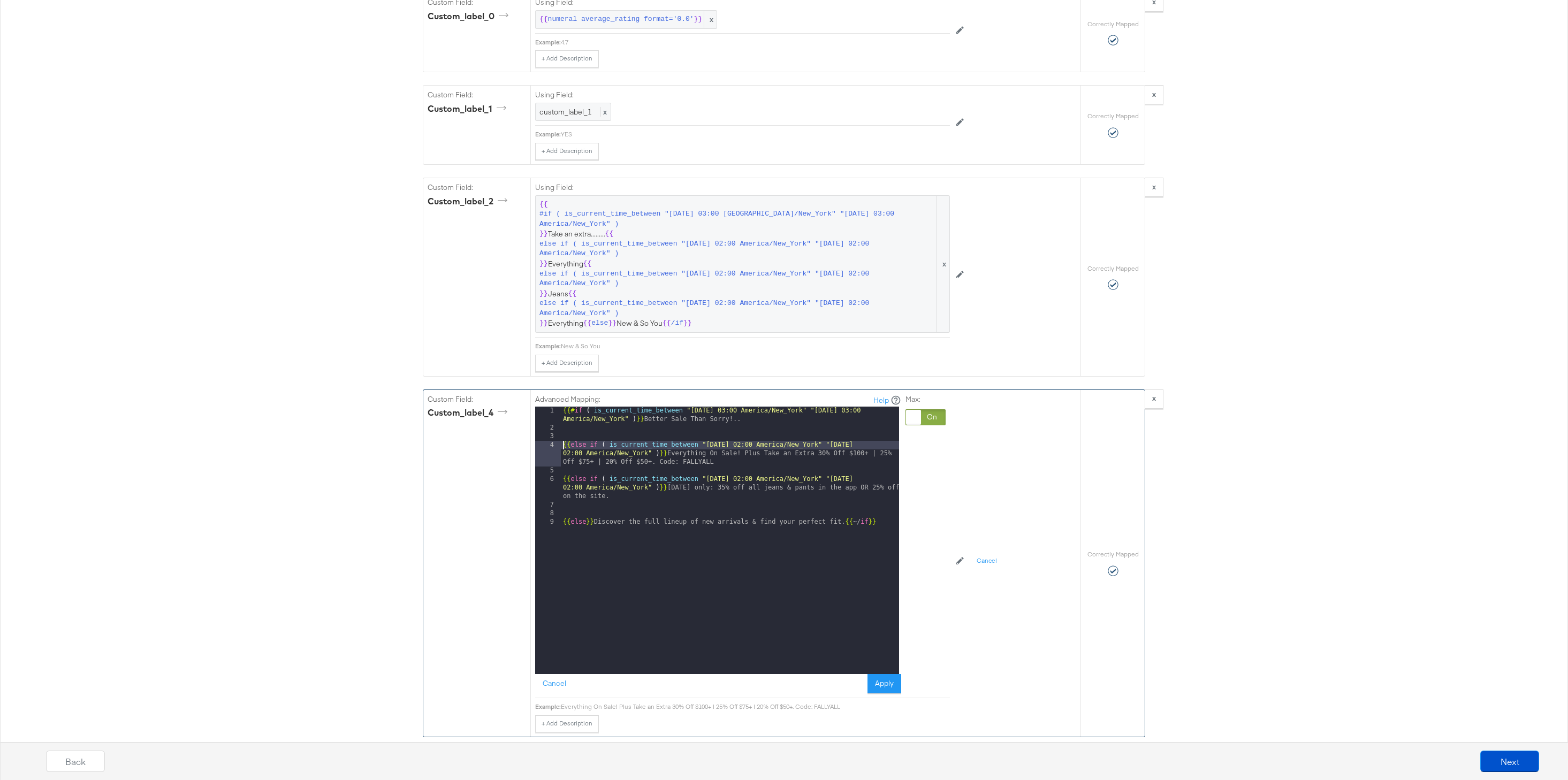
click at [564, 445] on div "{{# if ( is_current_time_between "[DATE] 03:00 America/New_York" "[DATE] 03:00 …" at bounding box center [730, 553] width 338 height 293
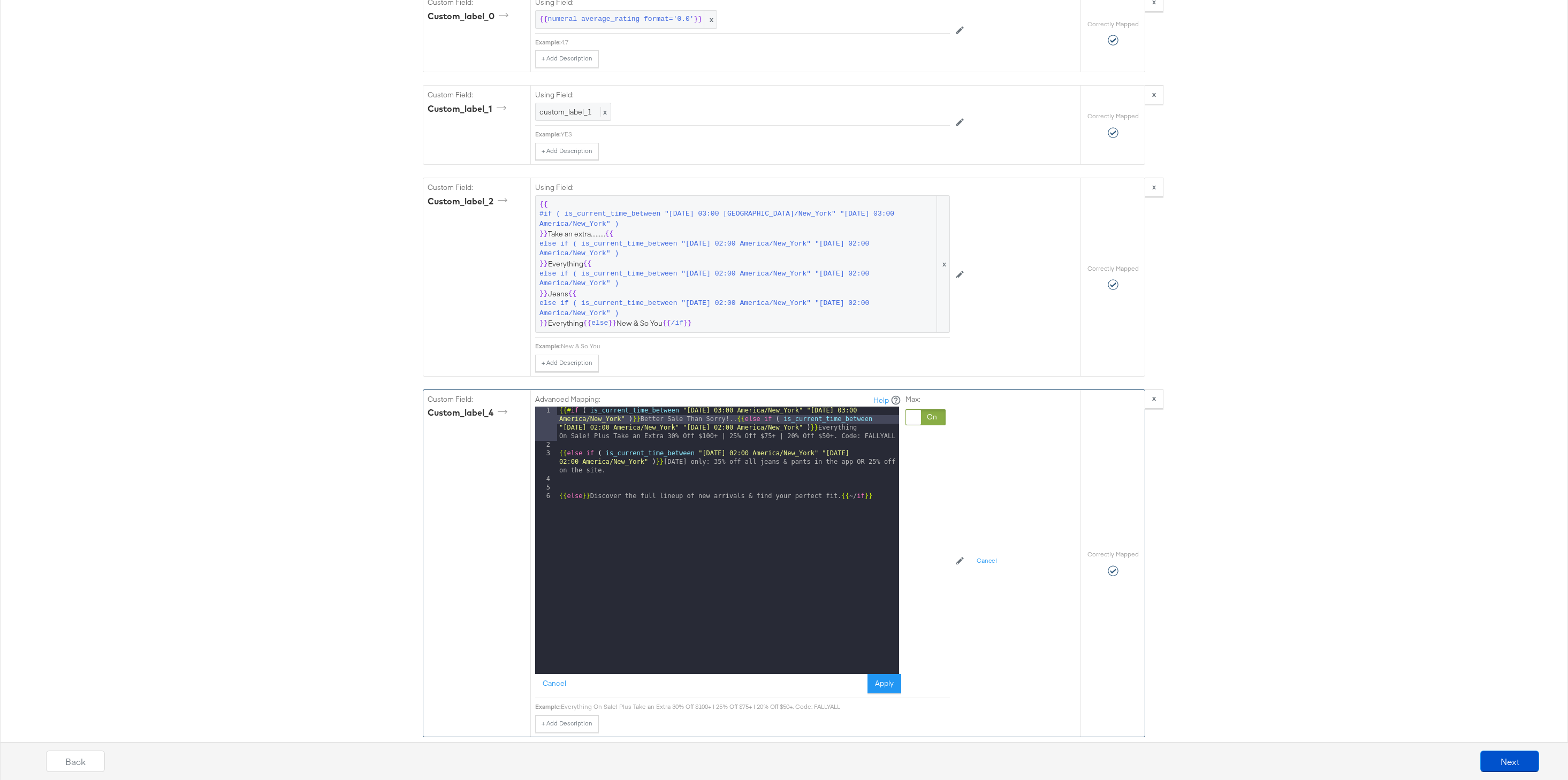
click at [557, 454] on div "{{# if ( is_current_time_between "[DATE] 03:00 America/New_York" "[DATE] 03:00 …" at bounding box center [728, 562] width 342 height 310
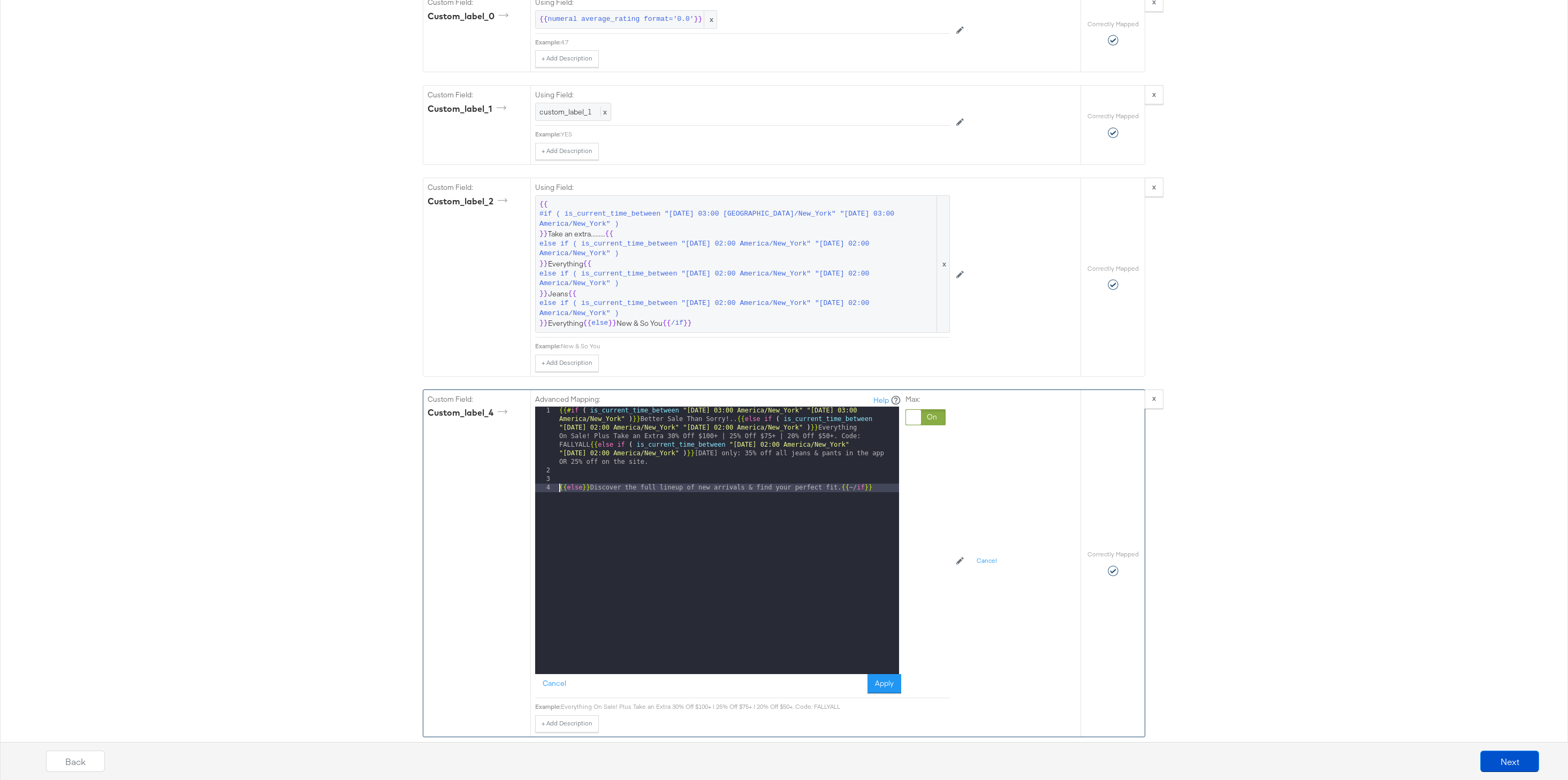
click at [558, 487] on div "{{# if ( is_current_time_between "[DATE] 03:00 America/New_York" "[DATE] 03:00 …" at bounding box center [728, 574] width 342 height 336
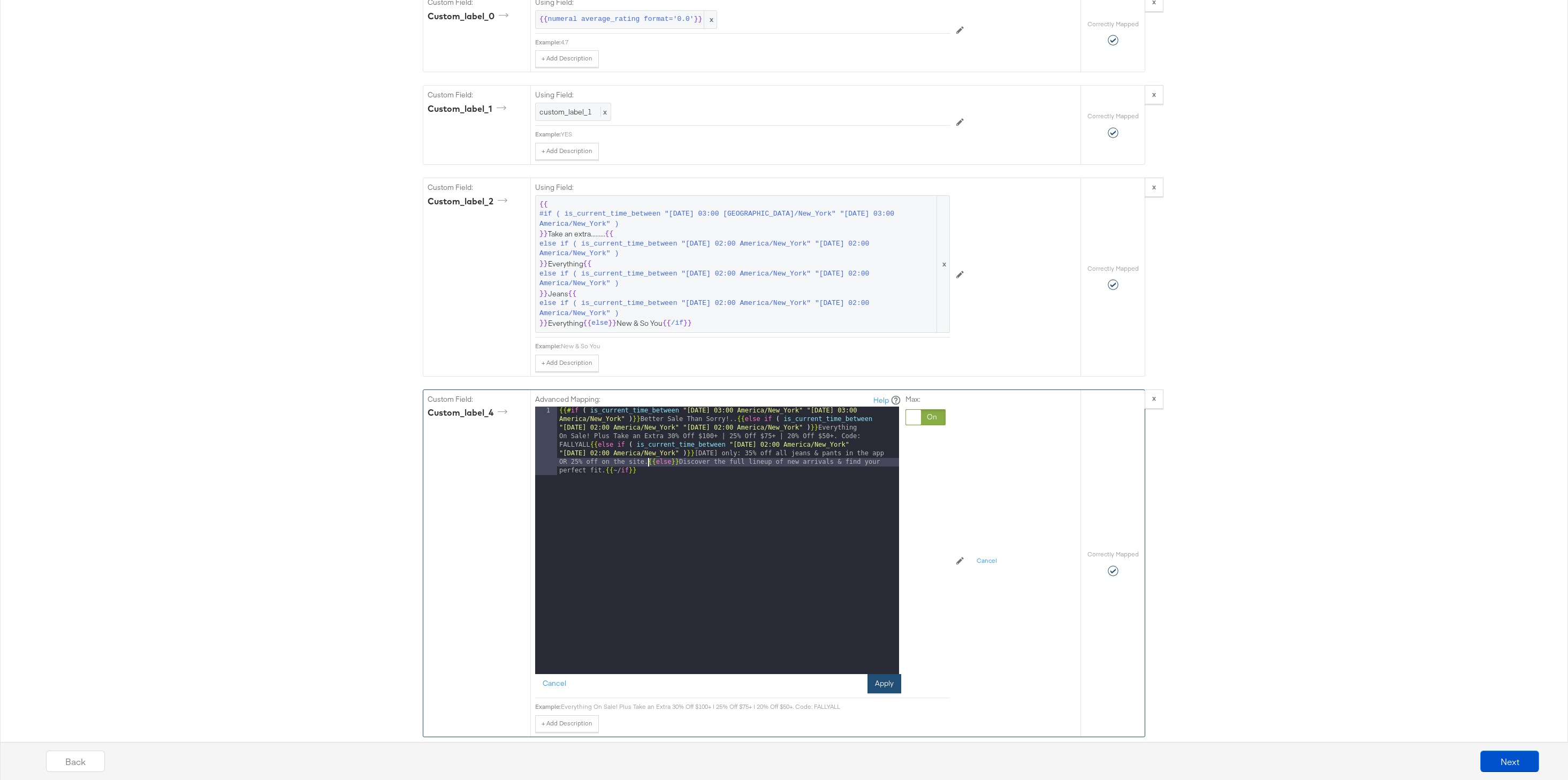
click at [877, 678] on button "Apply" at bounding box center [884, 684] width 33 height 19
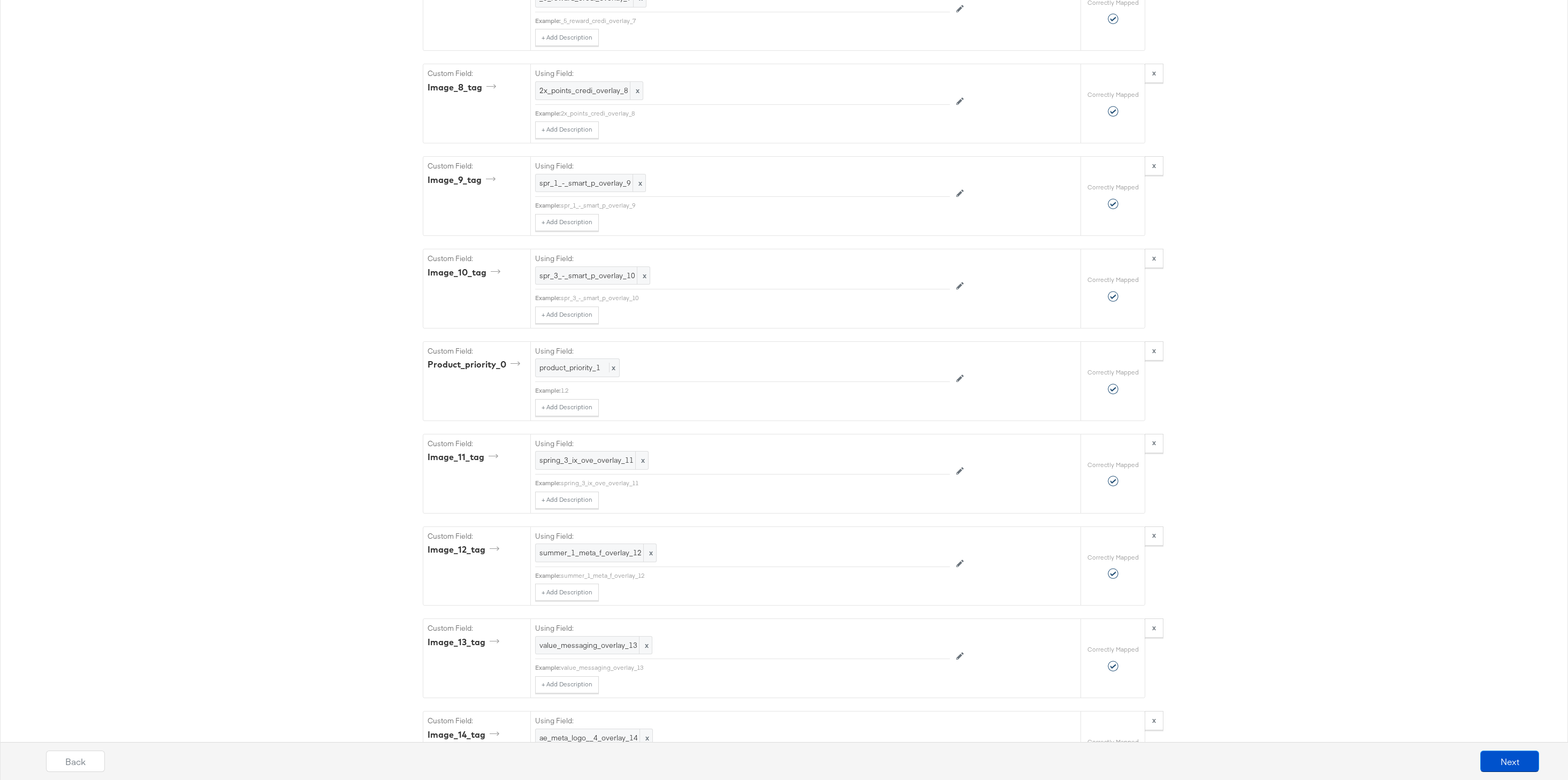
scroll to position [3547, 0]
click at [1534, 767] on button "Next" at bounding box center [1510, 761] width 59 height 21
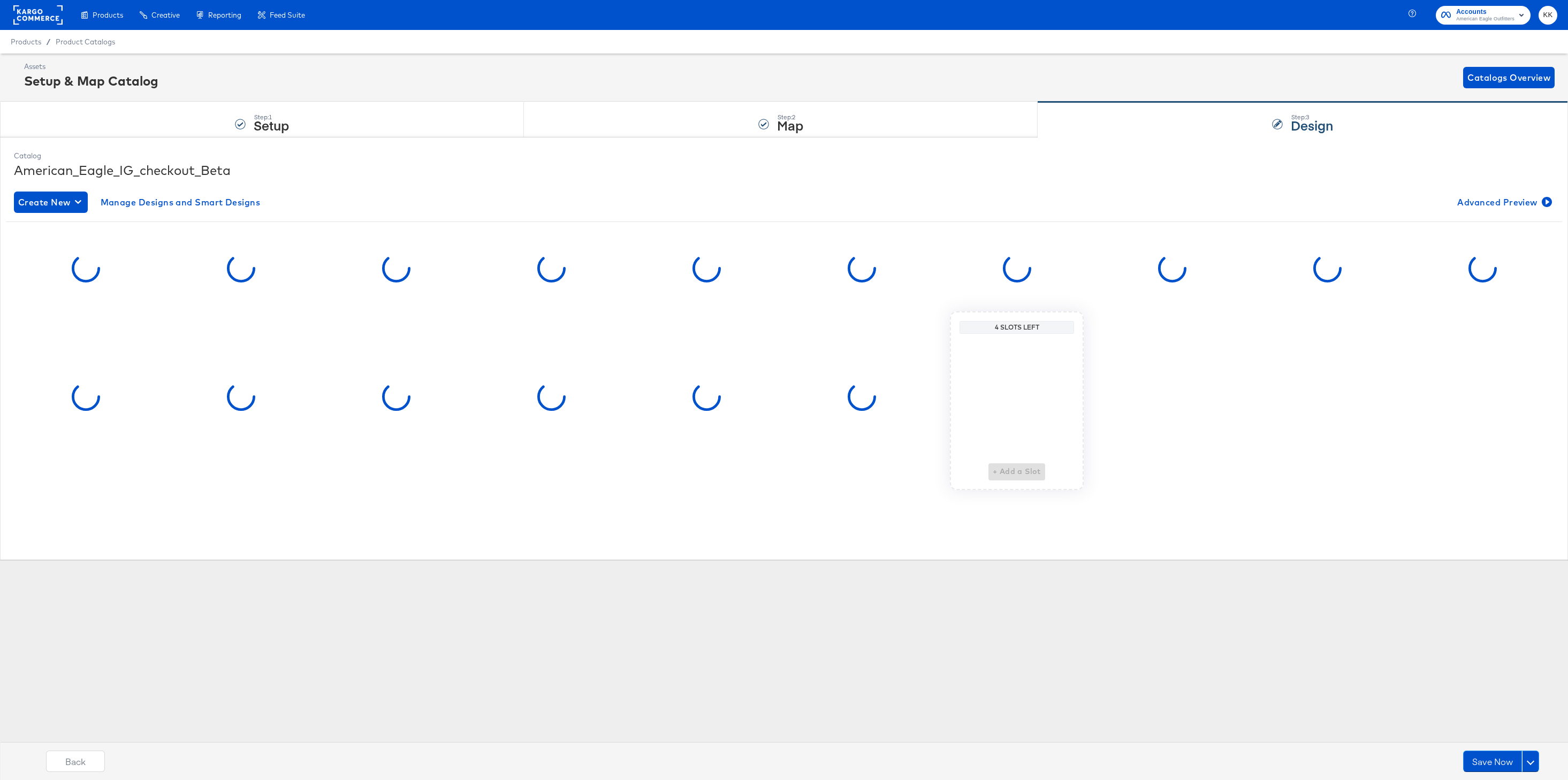
scroll to position [0, 0]
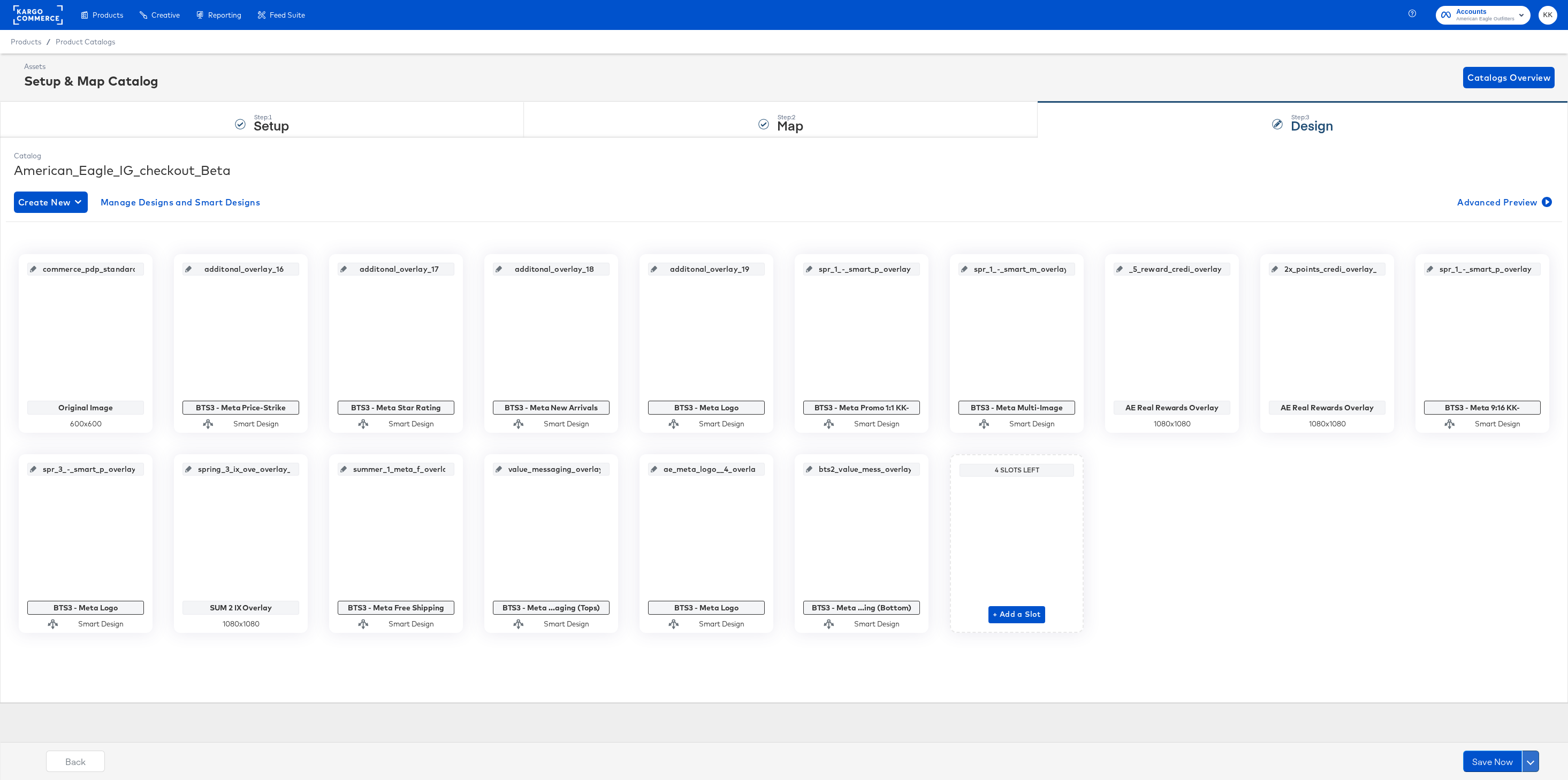
click at [1537, 759] on button at bounding box center [1530, 761] width 17 height 21
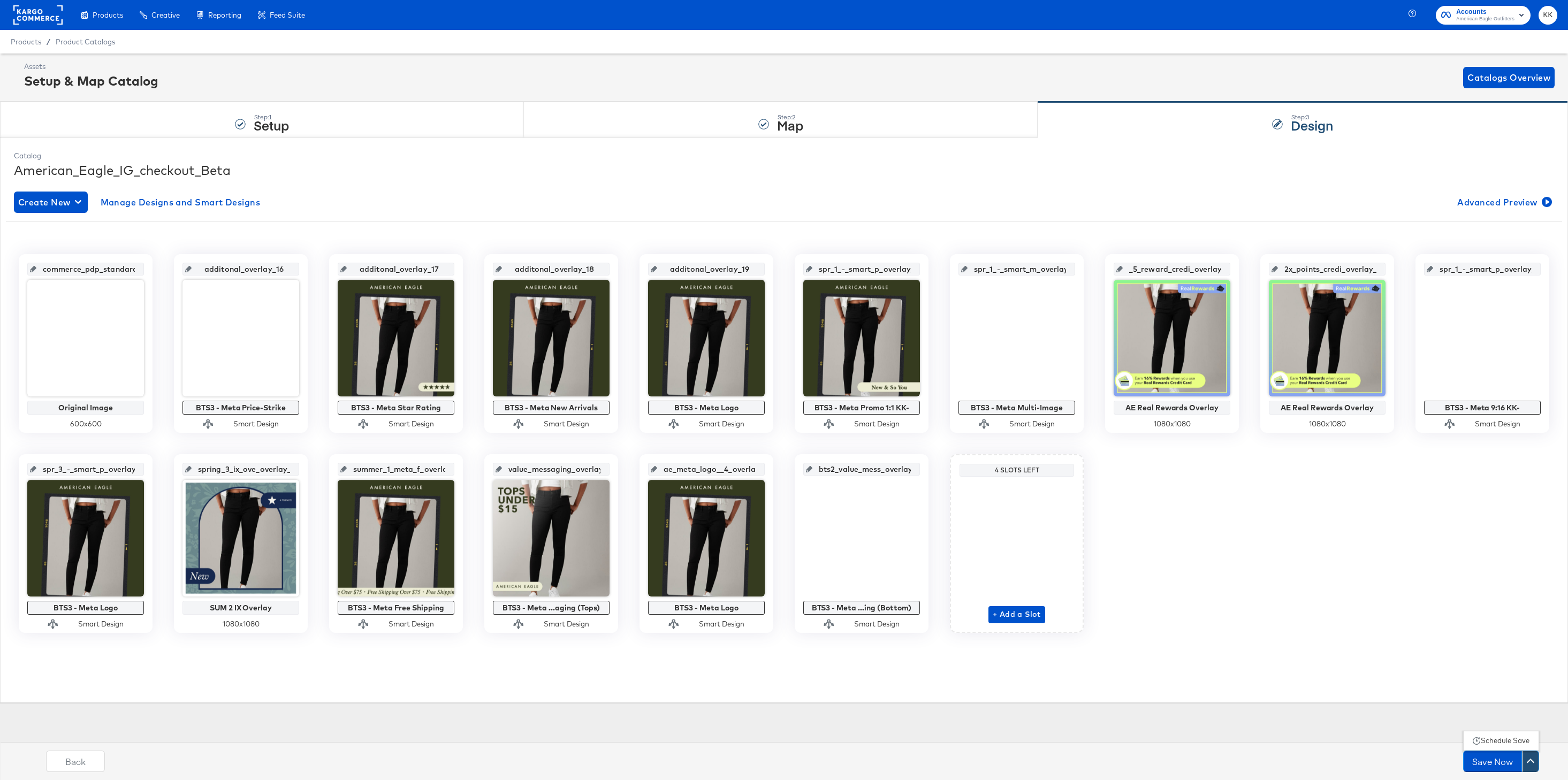
click at [1517, 741] on div "Schedule Save" at bounding box center [1505, 740] width 49 height 10
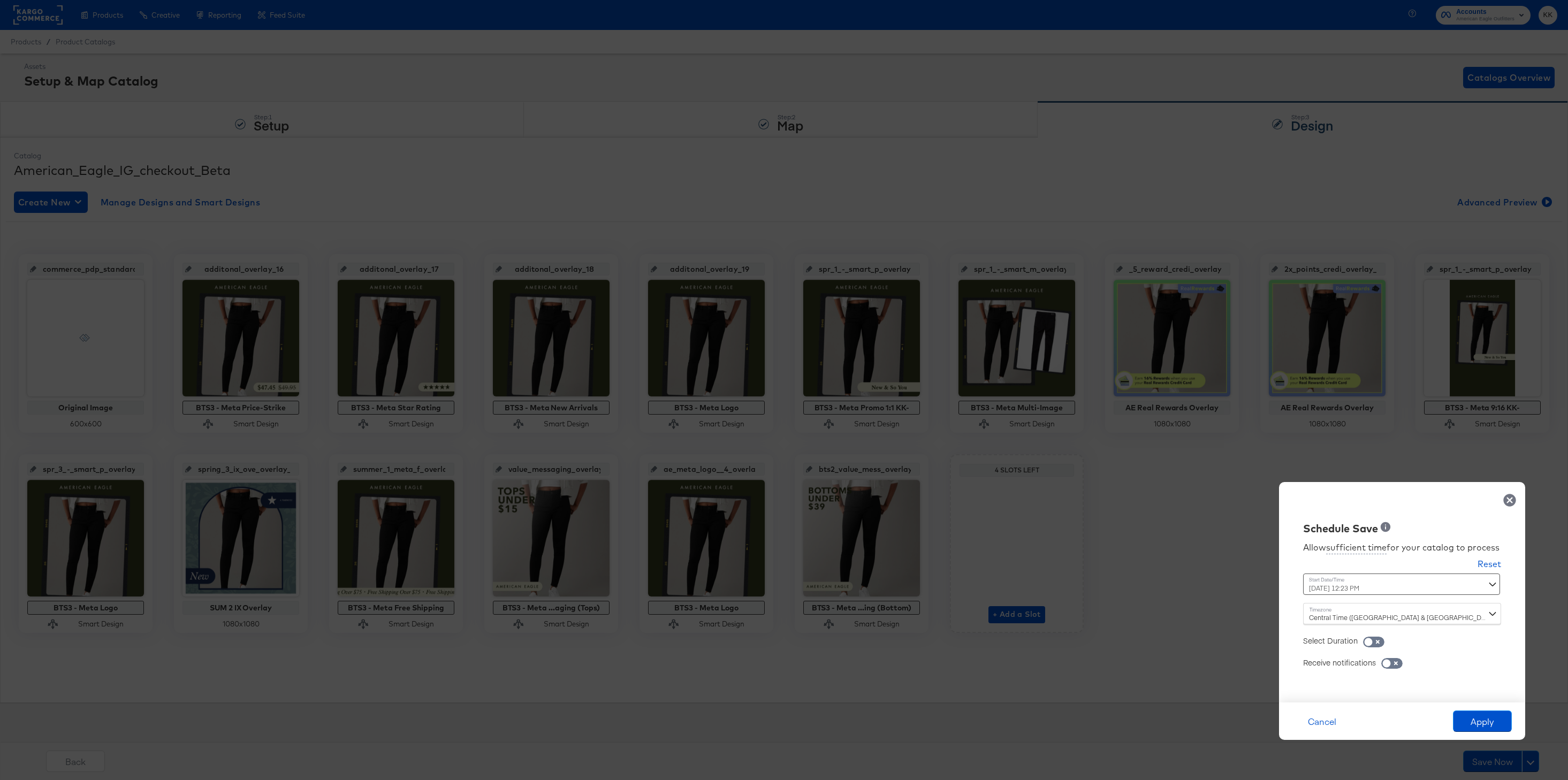
click at [1339, 587] on div "[DATE] 12:23 PM ‹ [DATE] › Su Mo Tu We Th Fr Sa 31 1 2 3 4 5 6 7 8 9 10 11 12 1…" at bounding box center [1376, 583] width 145 height 21
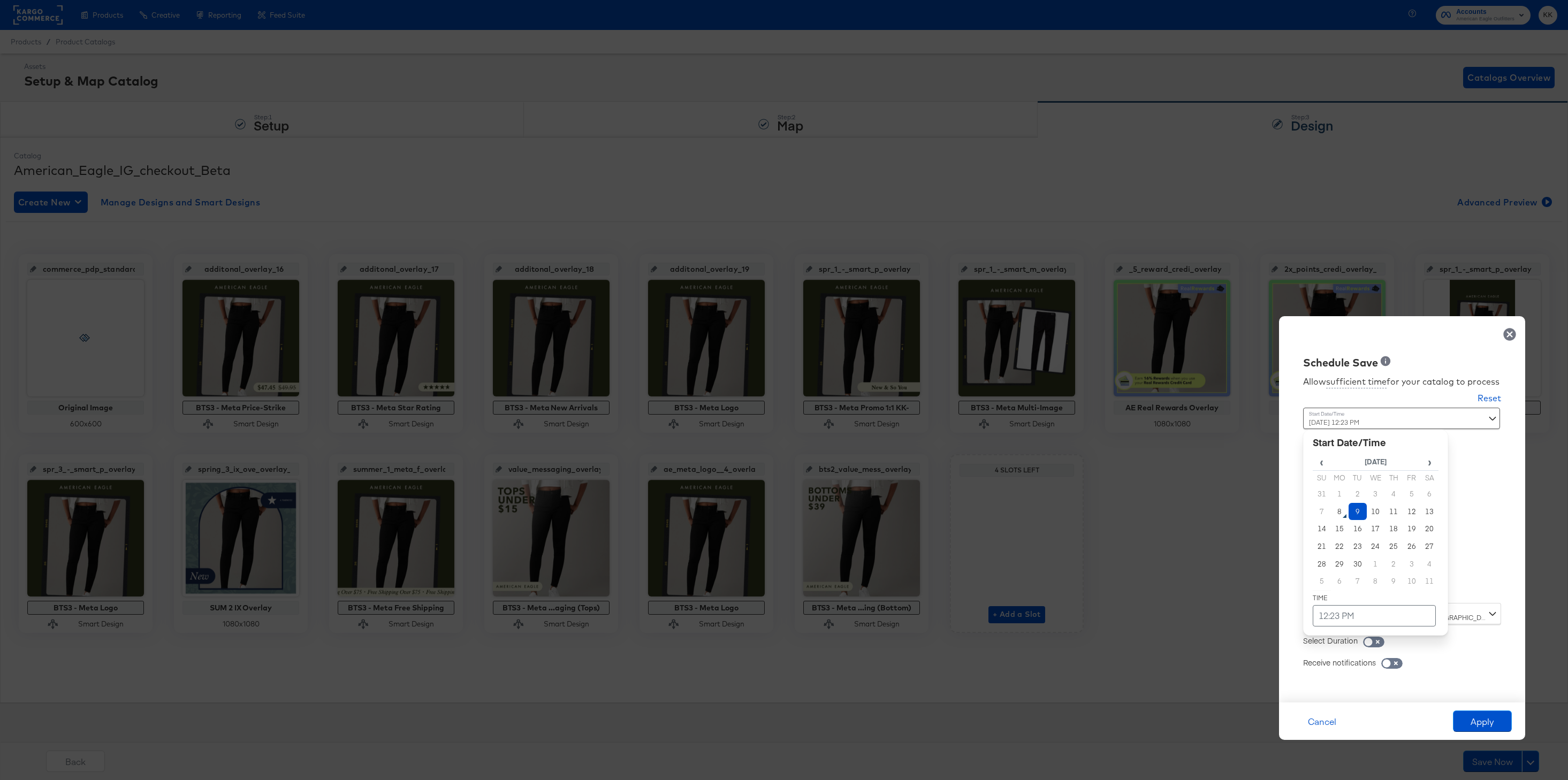
click at [1356, 517] on td "9" at bounding box center [1358, 511] width 18 height 18
click at [1356, 621] on td "12:23 PM" at bounding box center [1374, 615] width 123 height 21
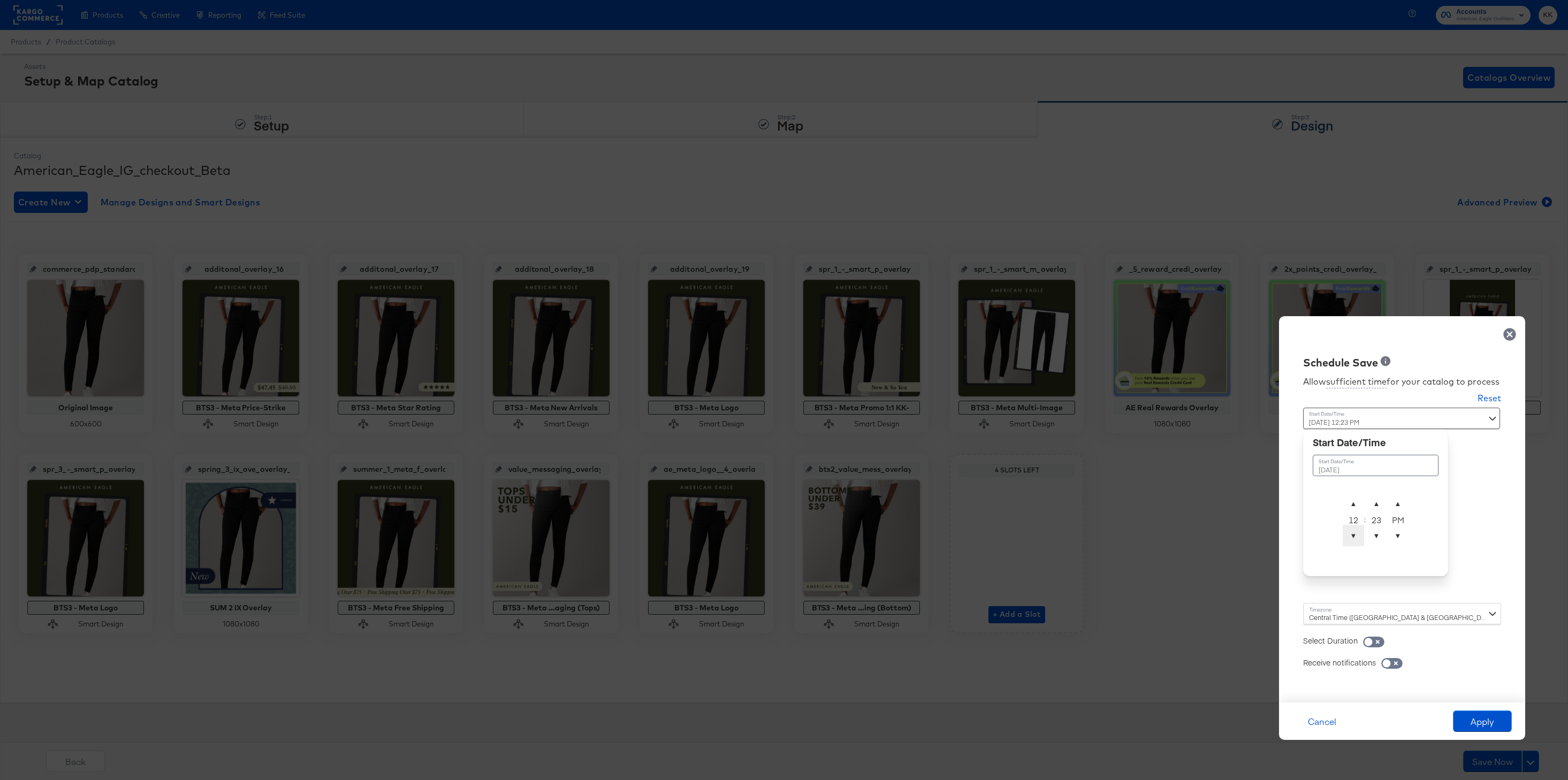
click at [1357, 540] on span "▼" at bounding box center [1353, 535] width 21 height 21
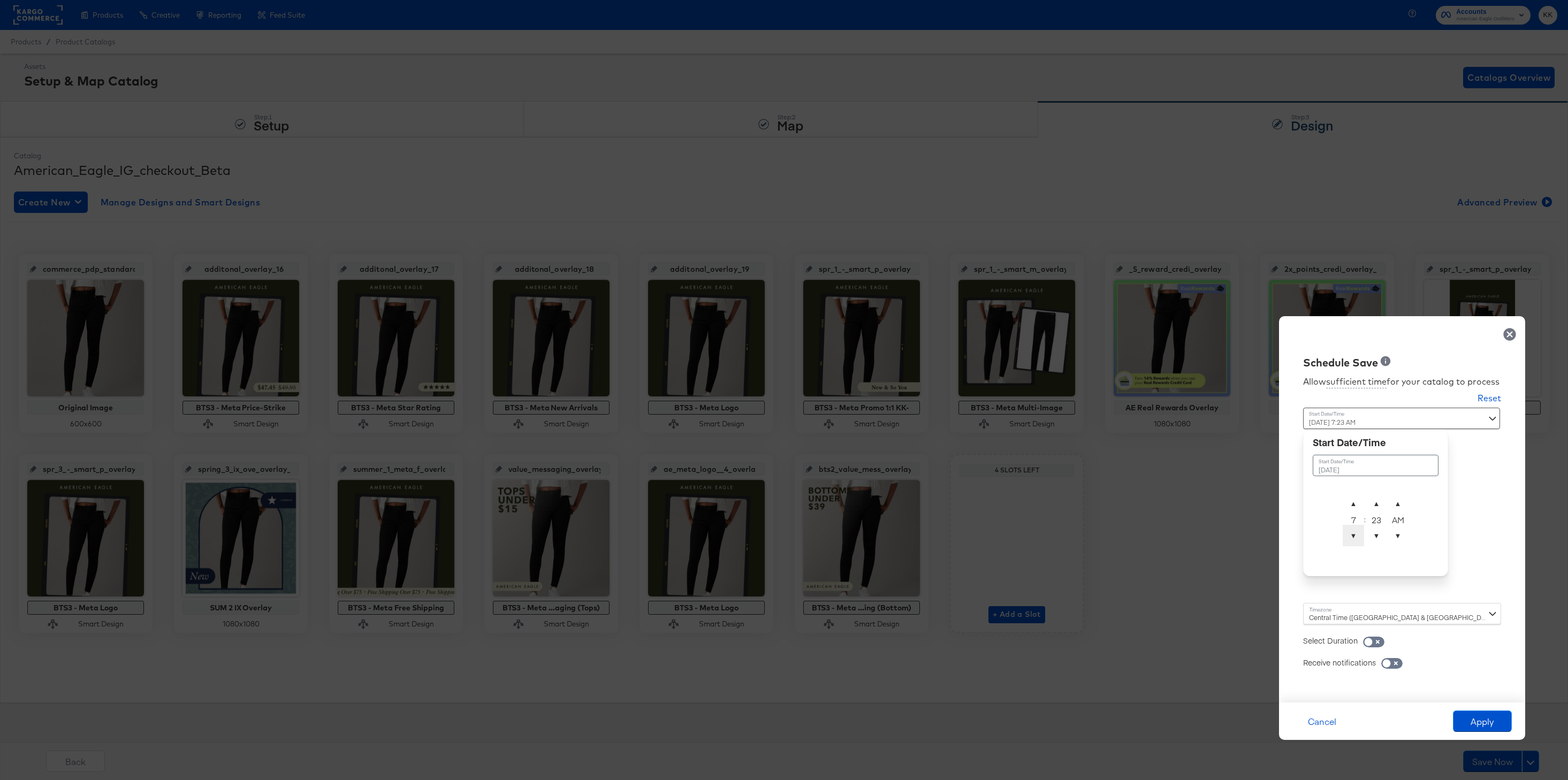
click at [1357, 540] on span "▼" at bounding box center [1353, 535] width 21 height 21
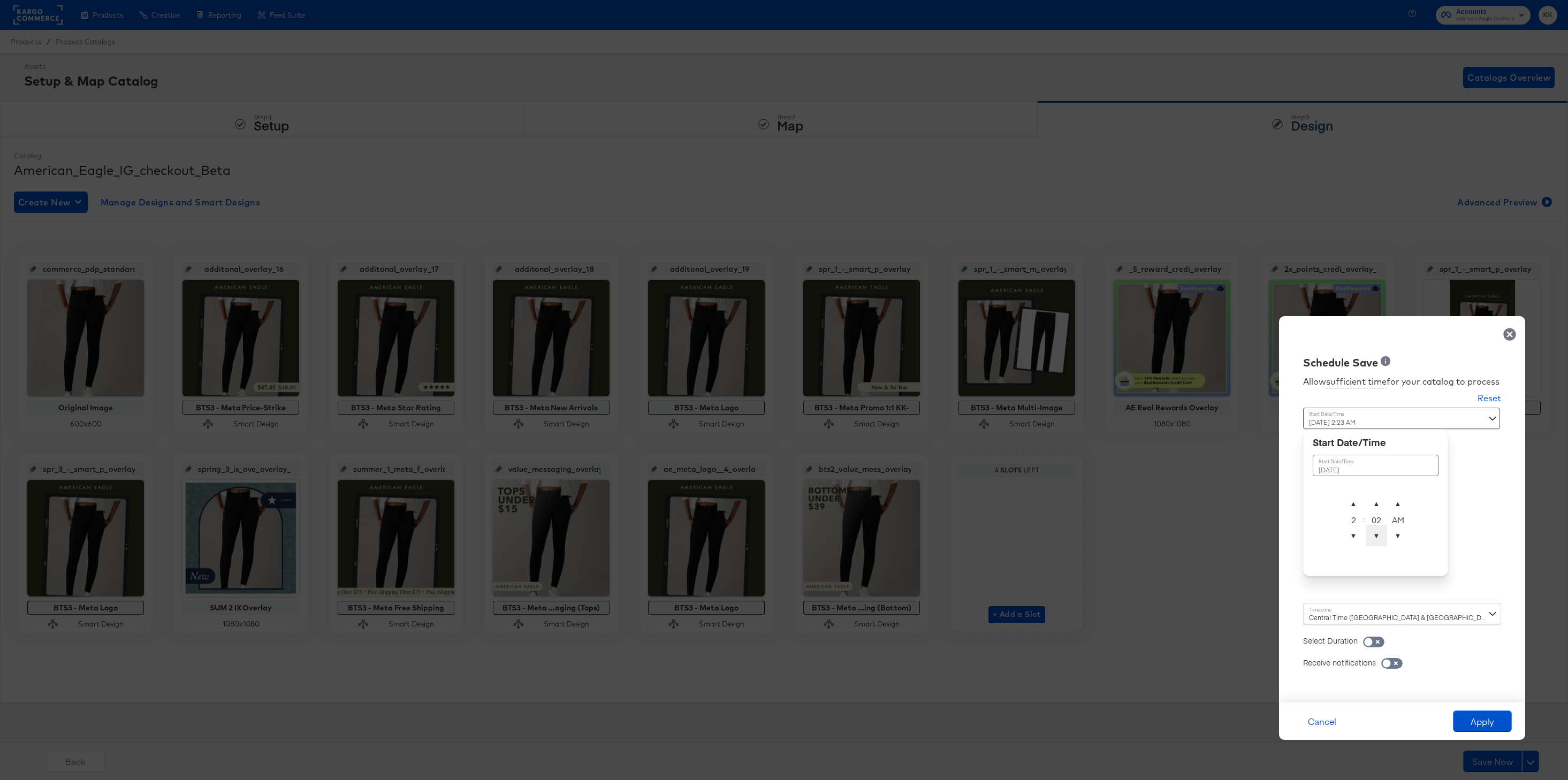
click at [1377, 534] on span "▼" at bounding box center [1376, 535] width 21 height 21
click at [1377, 500] on span "▲" at bounding box center [1376, 503] width 21 height 21
type input "[DATE] 2:00 AM"
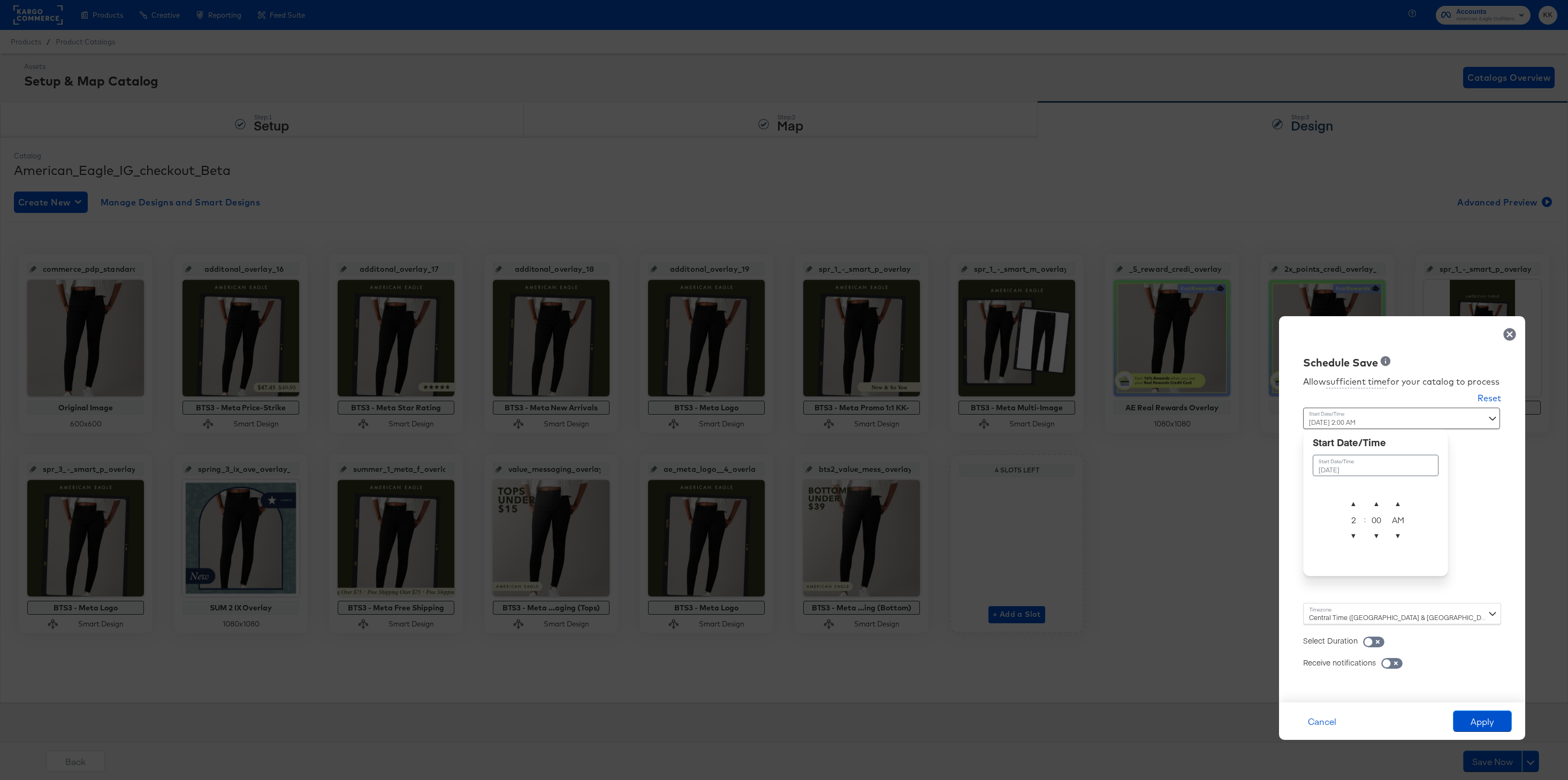
click at [1325, 619] on div "Central Time ([GEOGRAPHIC_DATA] & [GEOGRAPHIC_DATA]) ([GEOGRAPHIC_DATA]/[GEOGRA…" at bounding box center [1402, 613] width 198 height 21
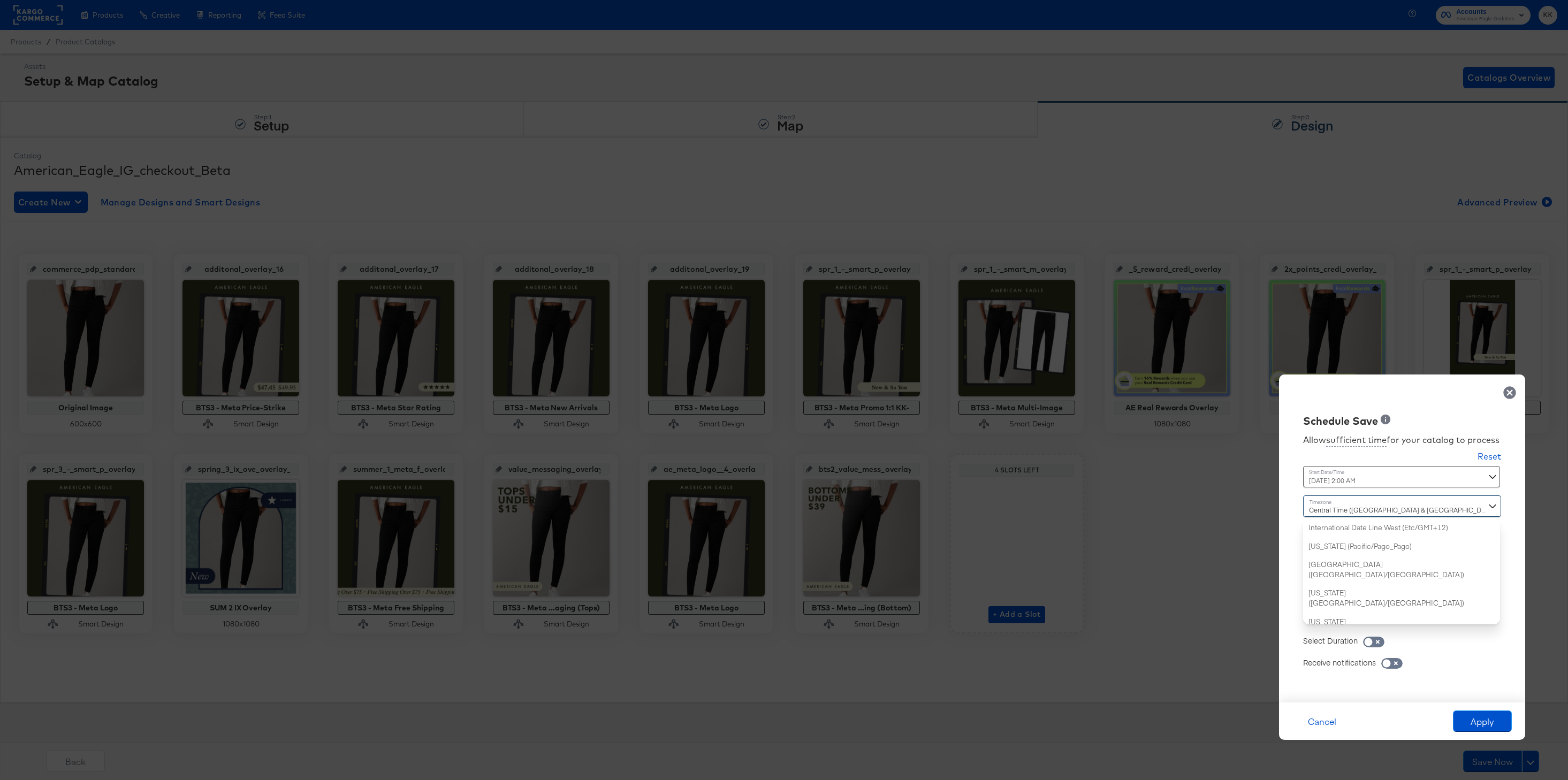
scroll to position [259, 0]
type input "new"
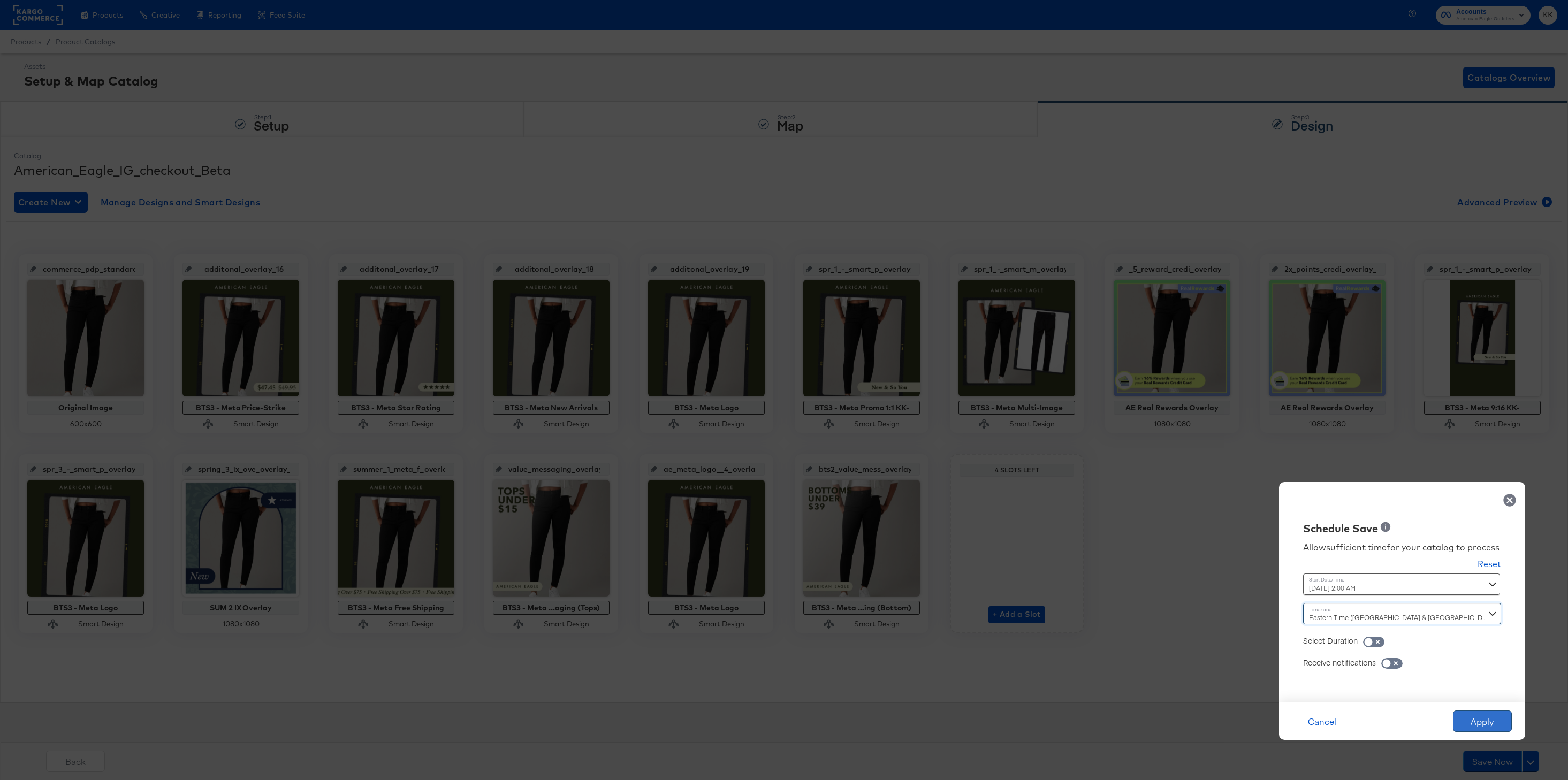
click at [1478, 714] on button "Apply" at bounding box center [1482, 721] width 59 height 21
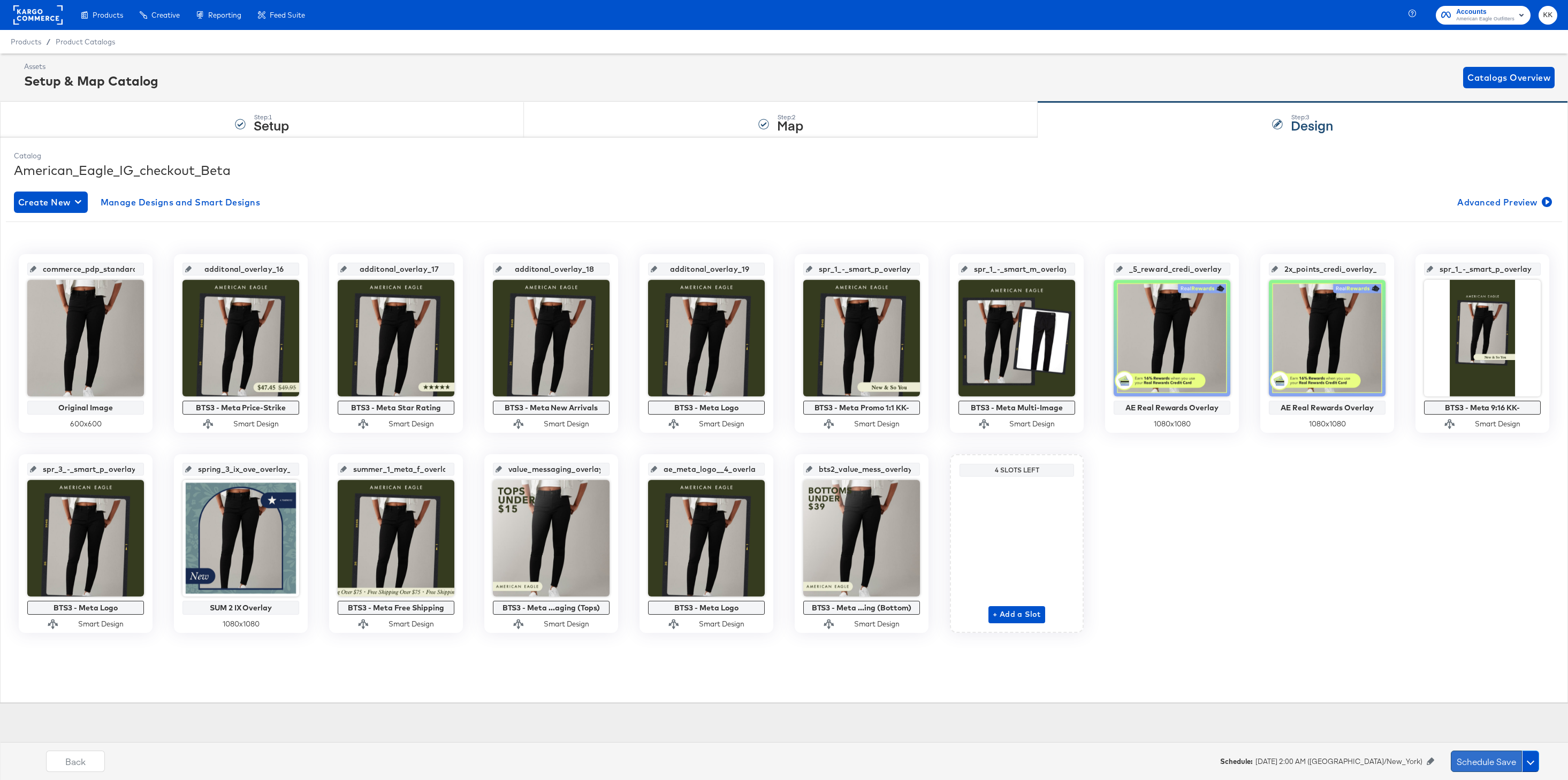
click at [1499, 762] on button "Schedule Save" at bounding box center [1486, 761] width 71 height 21
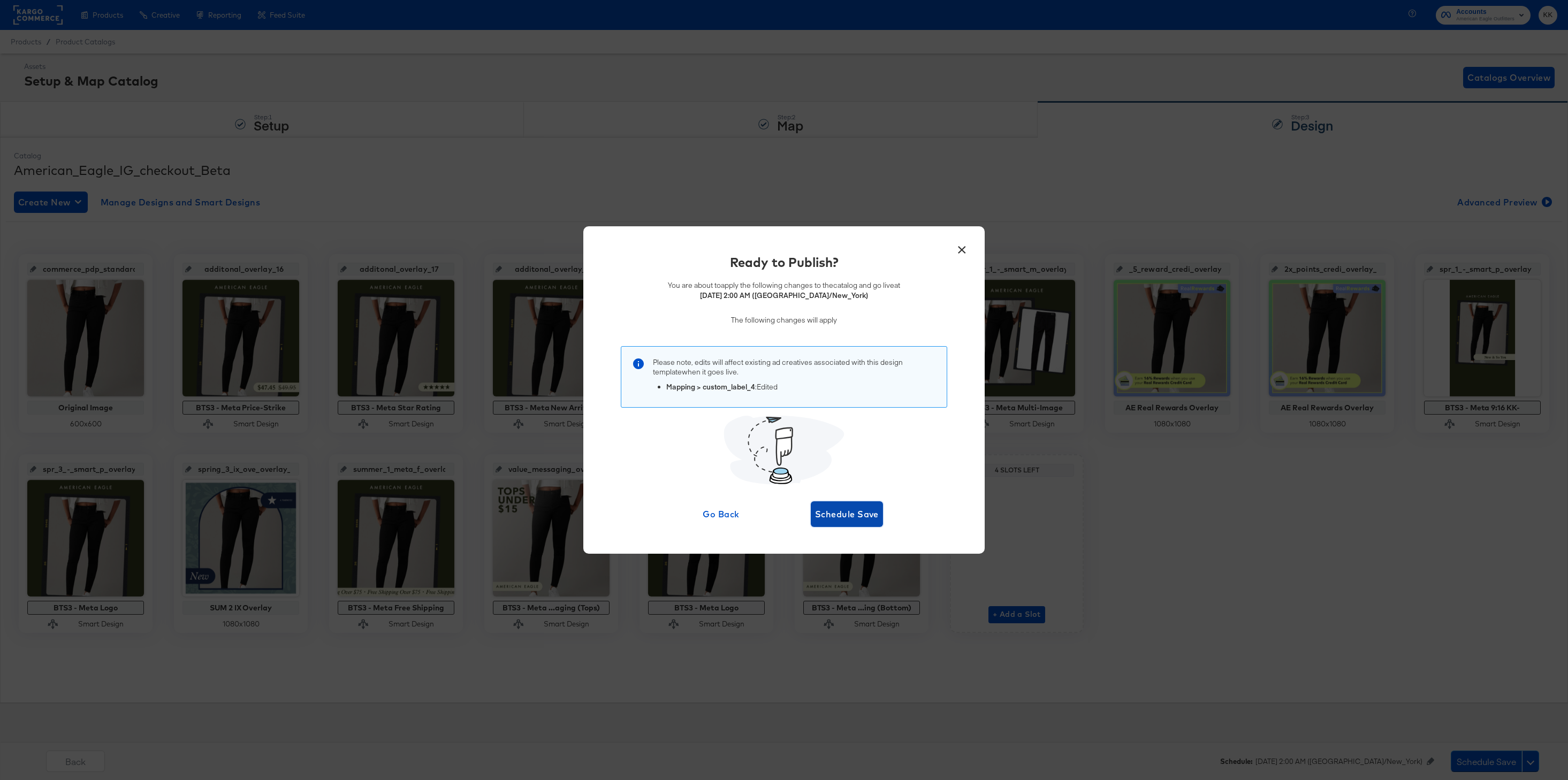
click at [867, 507] on span "Schedule Save" at bounding box center [847, 514] width 64 height 15
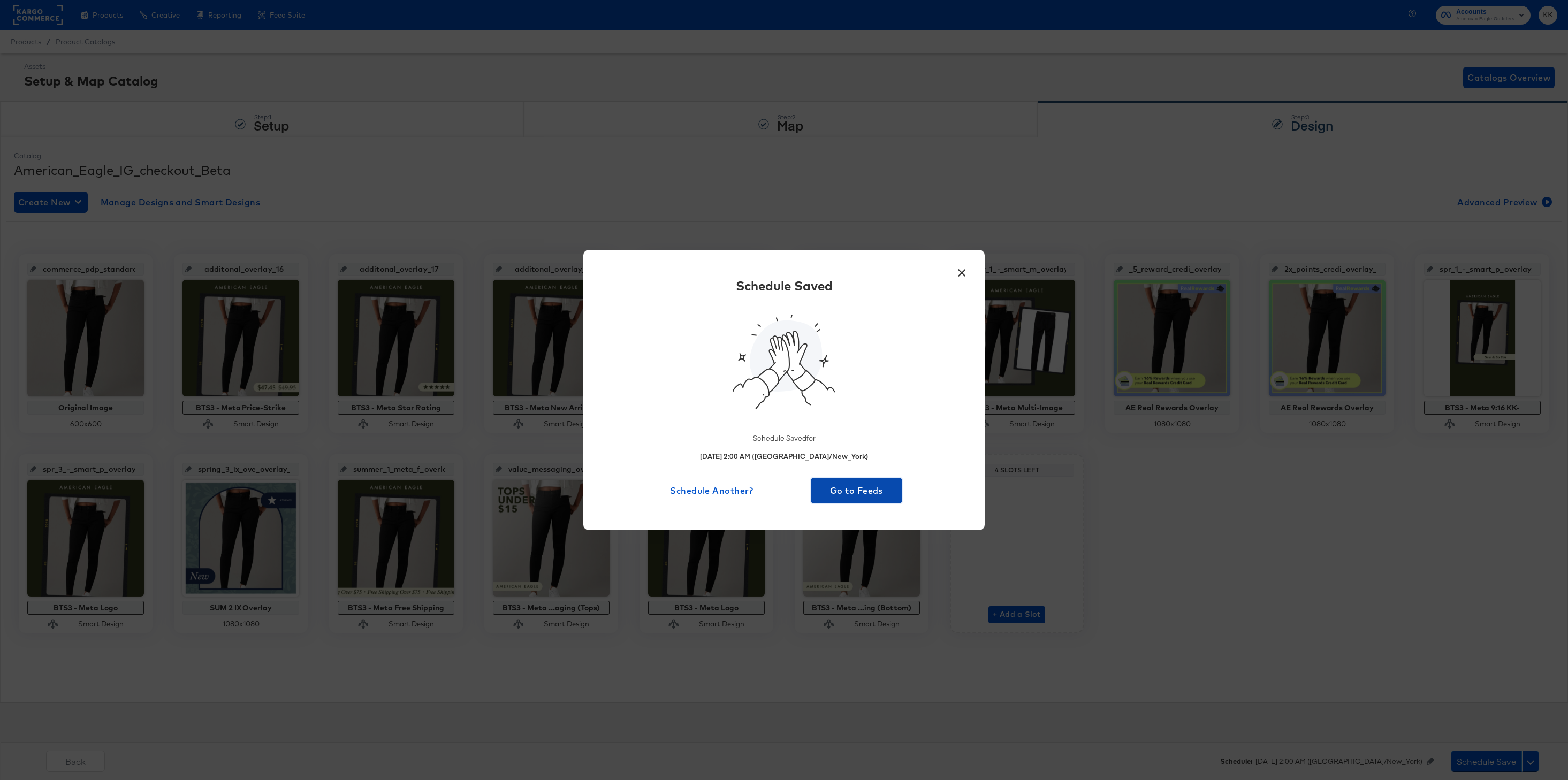
click at [852, 492] on span "Go to Feeds" at bounding box center [856, 490] width 83 height 15
